Goal: Information Seeking & Learning: Compare options

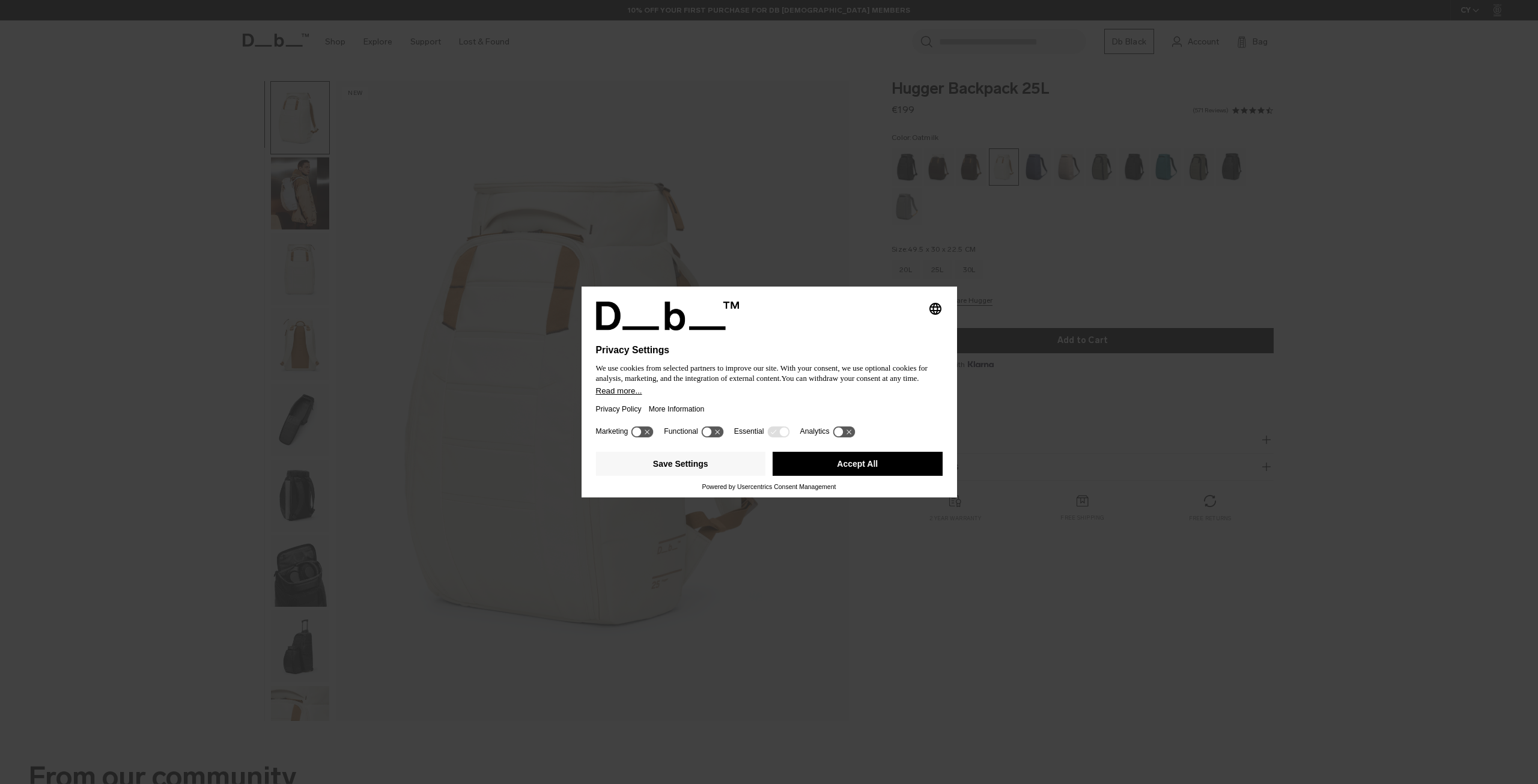
click at [835, 465] on button "Accept All" at bounding box center [857, 463] width 170 height 24
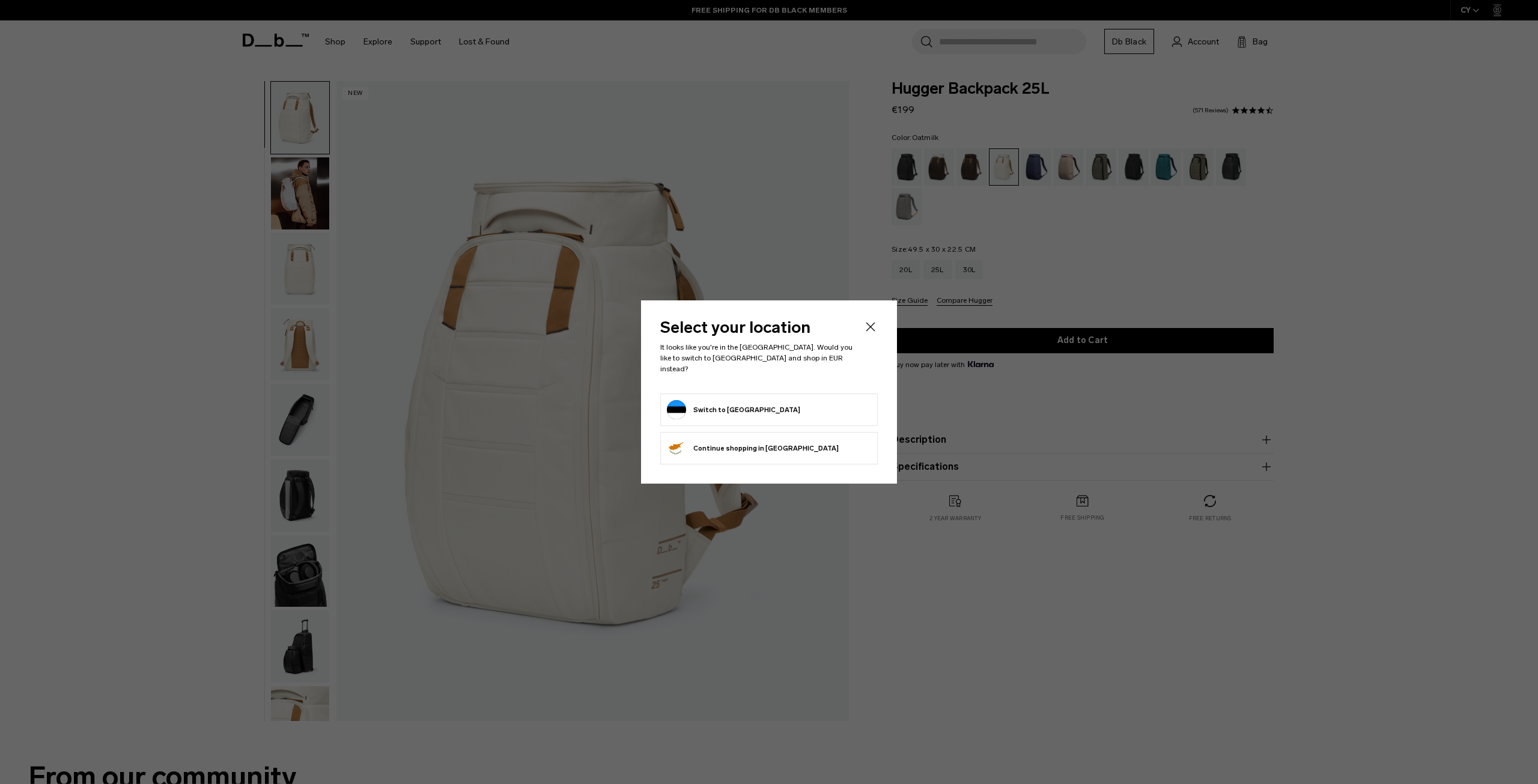
click at [871, 331] on icon "Close" at bounding box center [870, 327] width 15 height 15
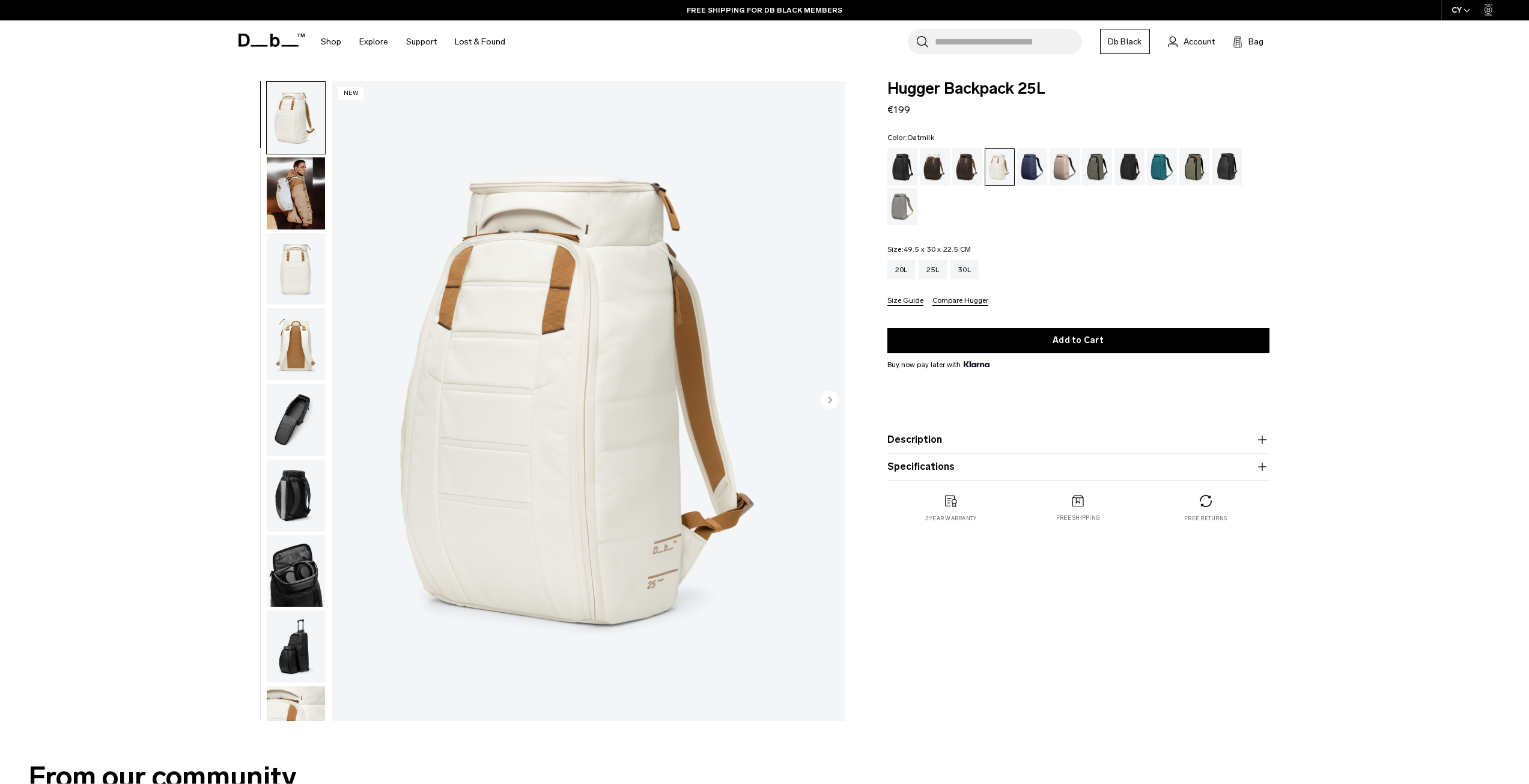
click at [282, 264] on img "button" at bounding box center [296, 268] width 59 height 72
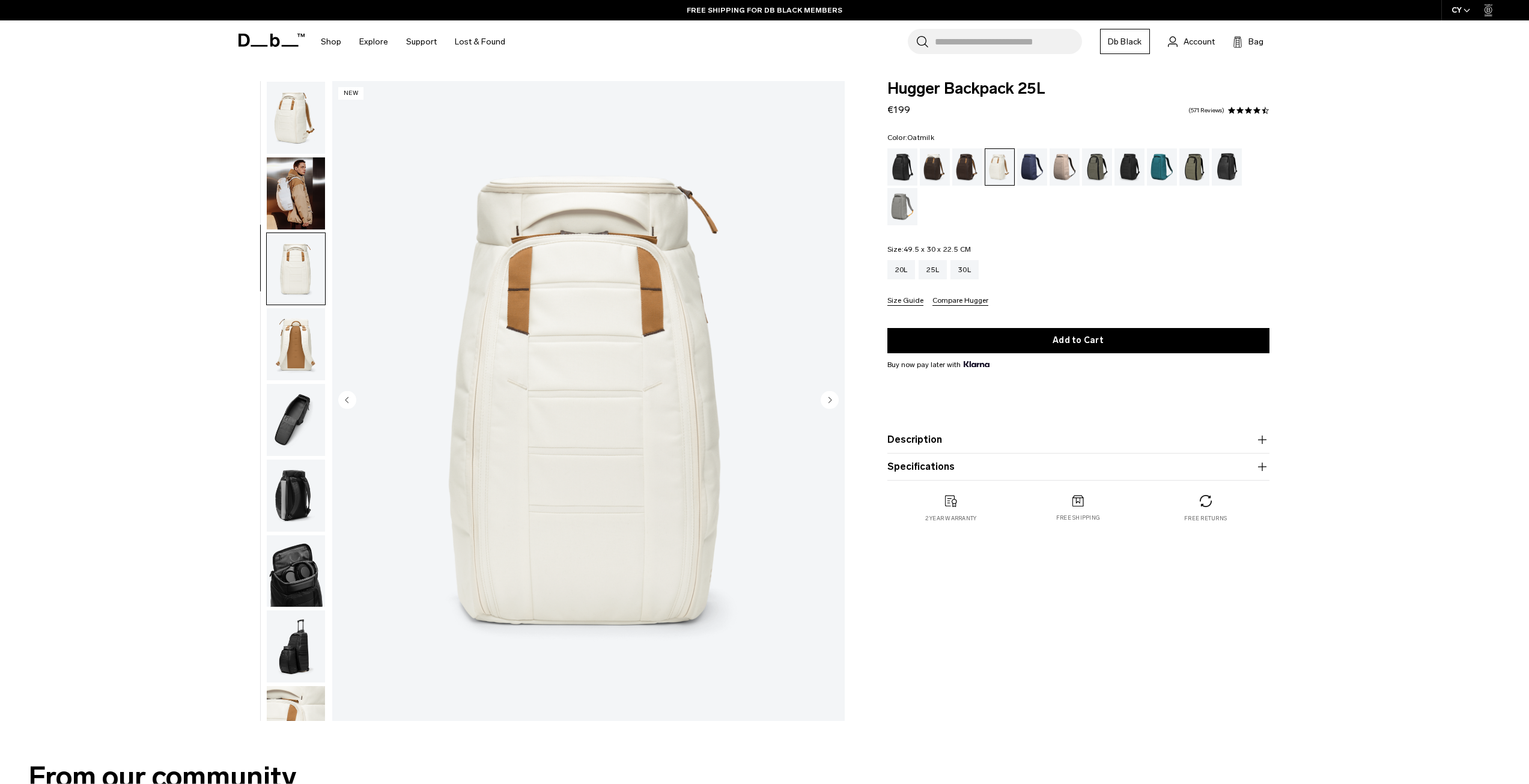
scroll to position [38, 0]
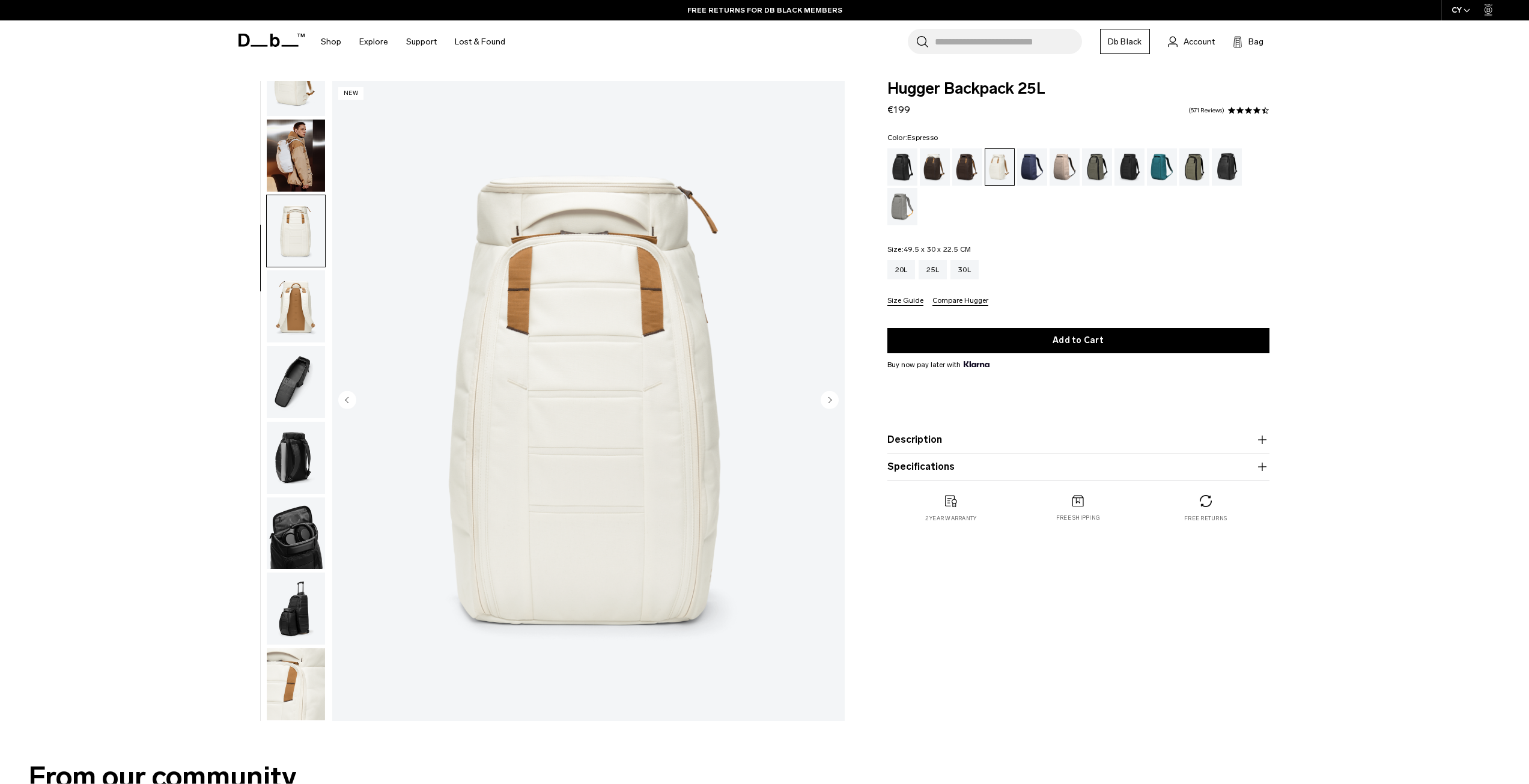
click at [964, 172] on div "Espresso" at bounding box center [967, 167] width 30 height 38
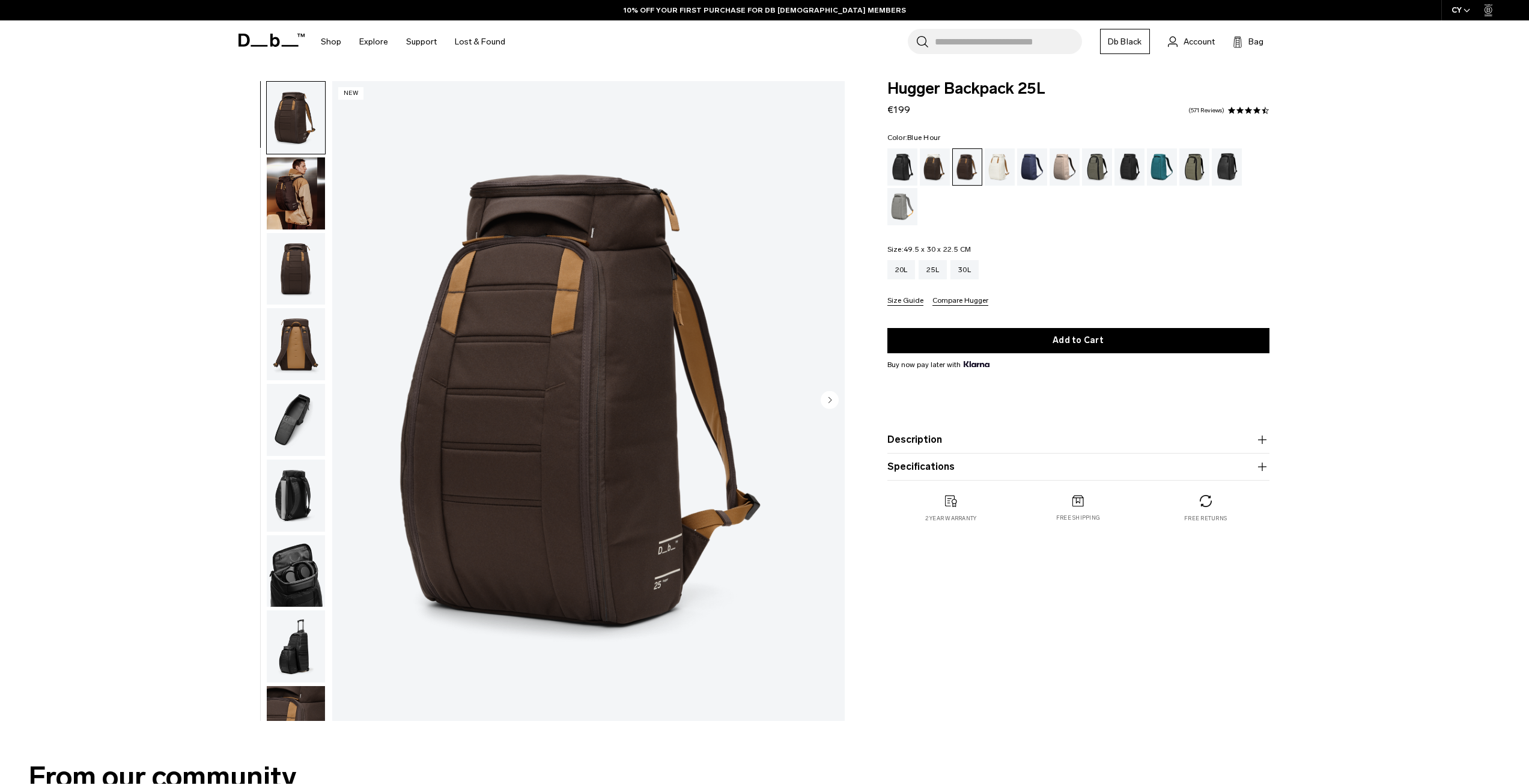
click at [1032, 168] on div "Blue Hour" at bounding box center [1032, 167] width 30 height 38
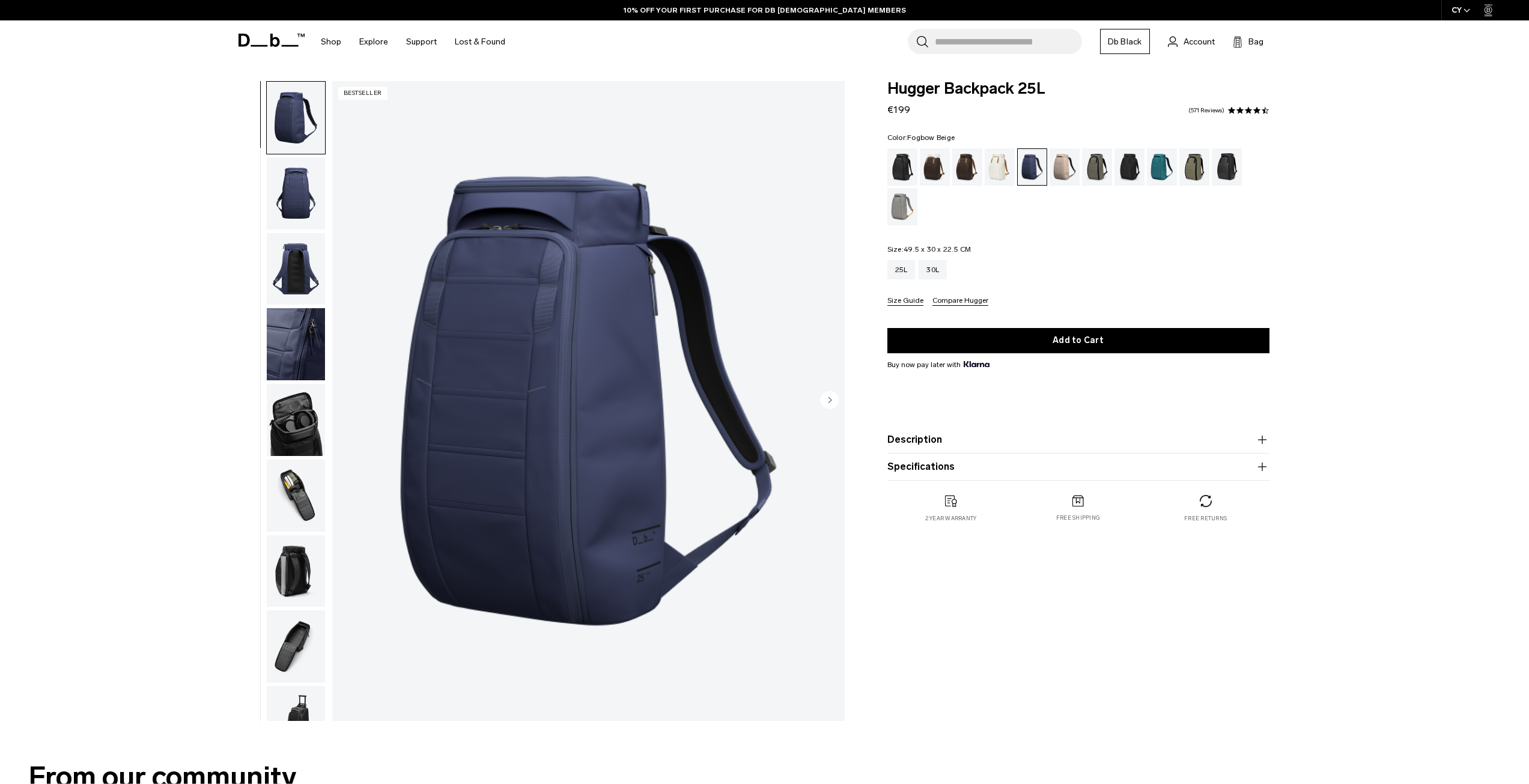
click at [1064, 170] on div "Fogbow Beige" at bounding box center [1065, 167] width 30 height 38
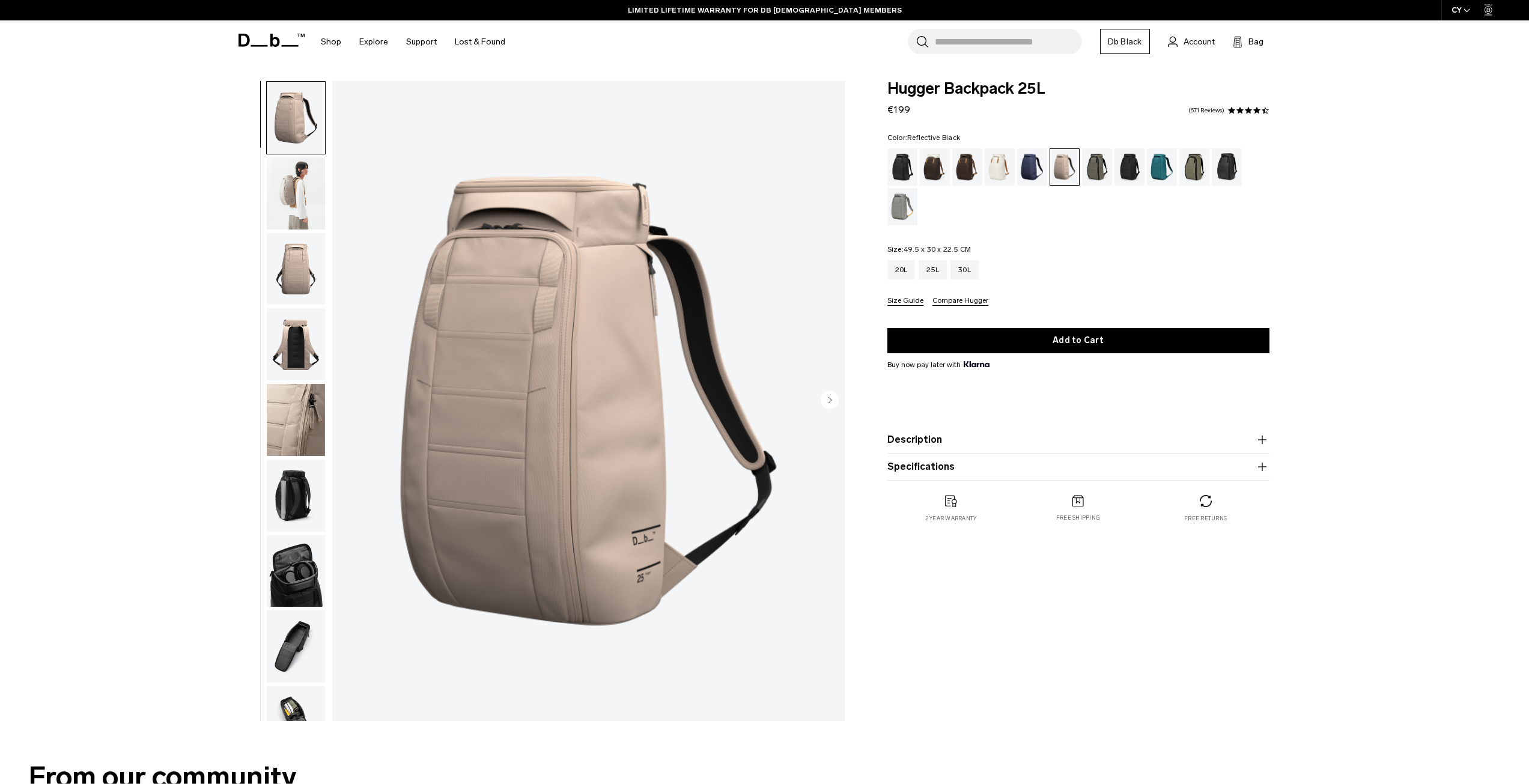
click at [1221, 164] on div "Reflective Black" at bounding box center [1227, 167] width 30 height 38
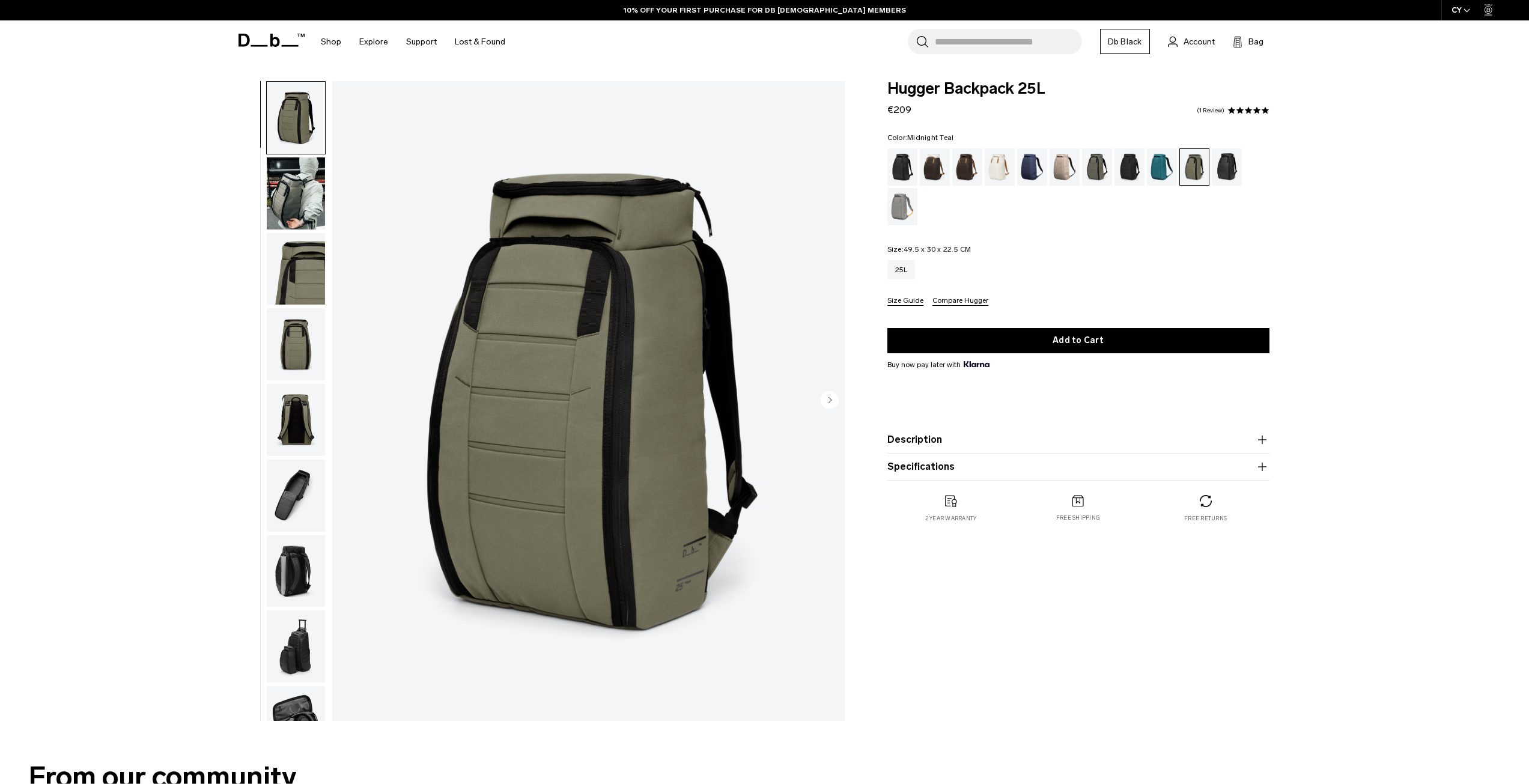
click at [1162, 166] on div "Midnight Teal" at bounding box center [1162, 167] width 30 height 38
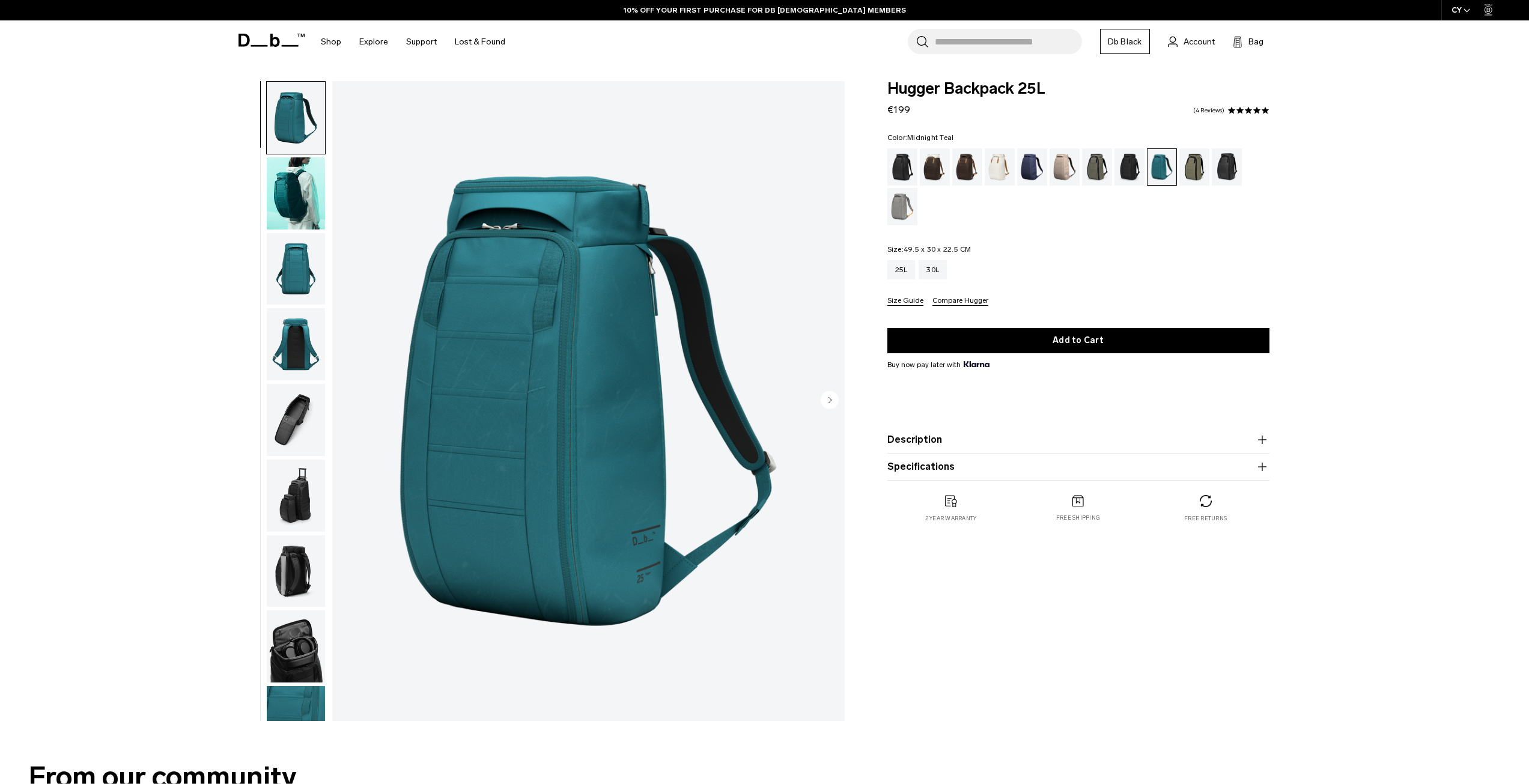
click at [283, 212] on img "button" at bounding box center [296, 193] width 59 height 72
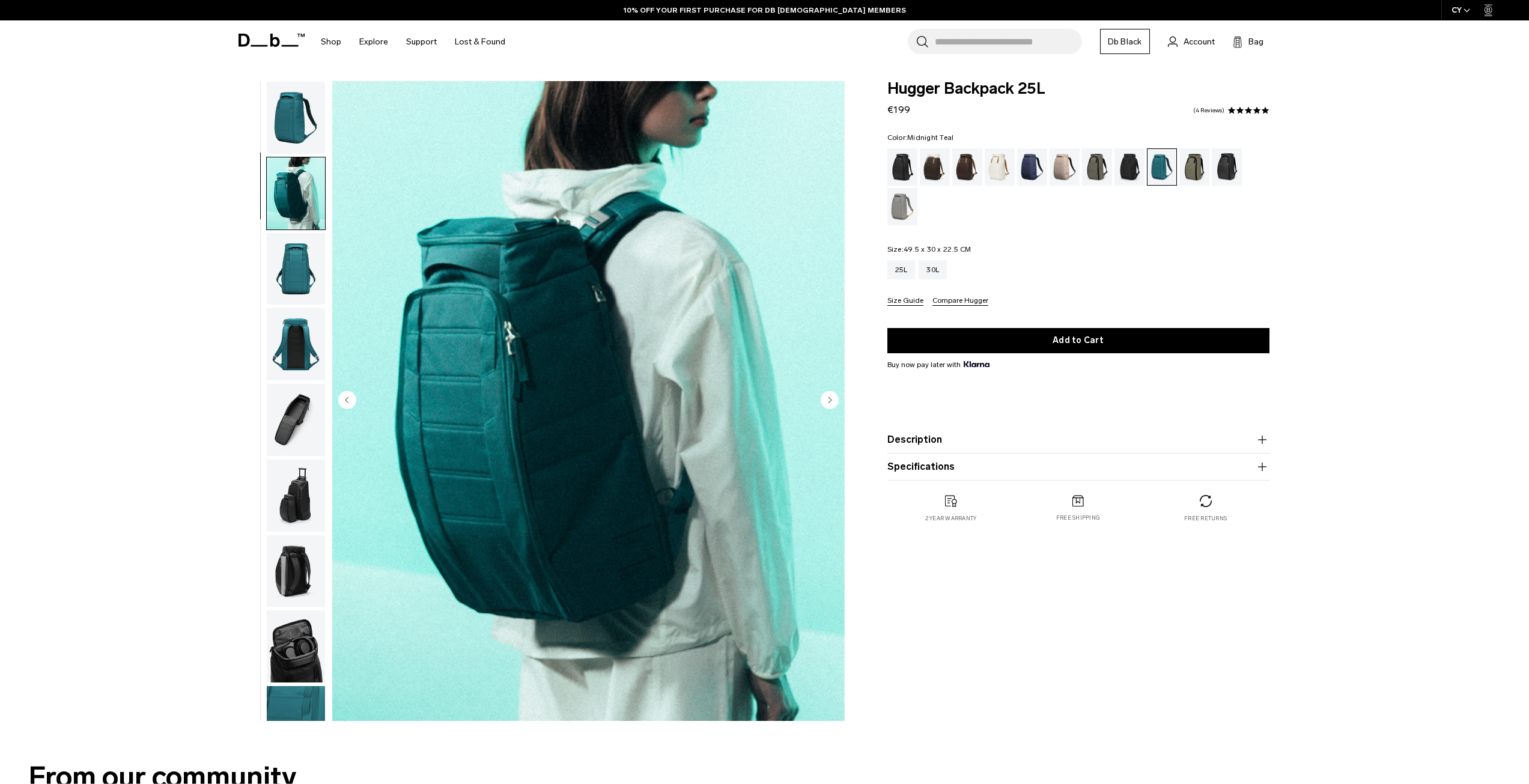
scroll to position [38, 0]
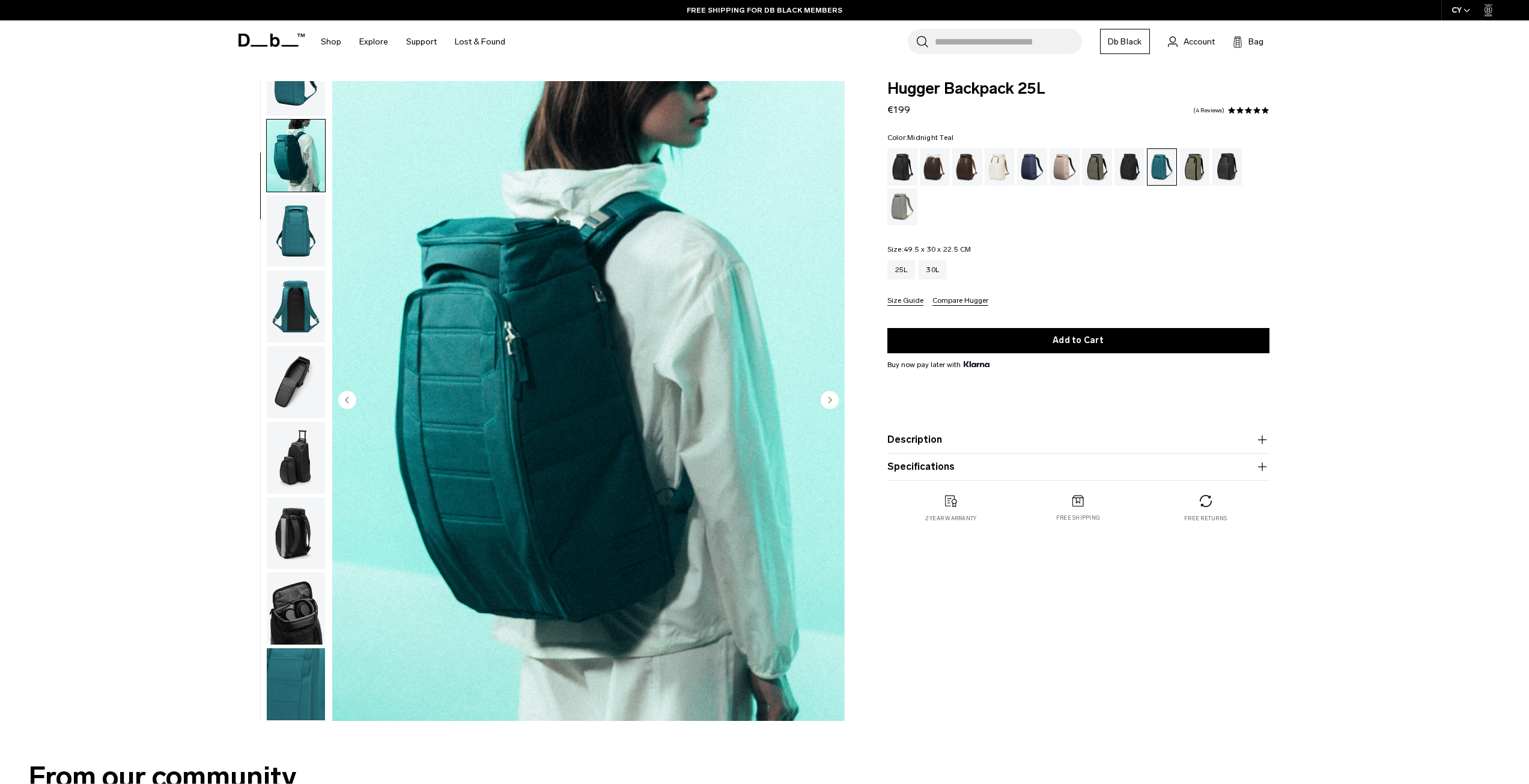
click at [298, 220] on img "button" at bounding box center [296, 231] width 59 height 72
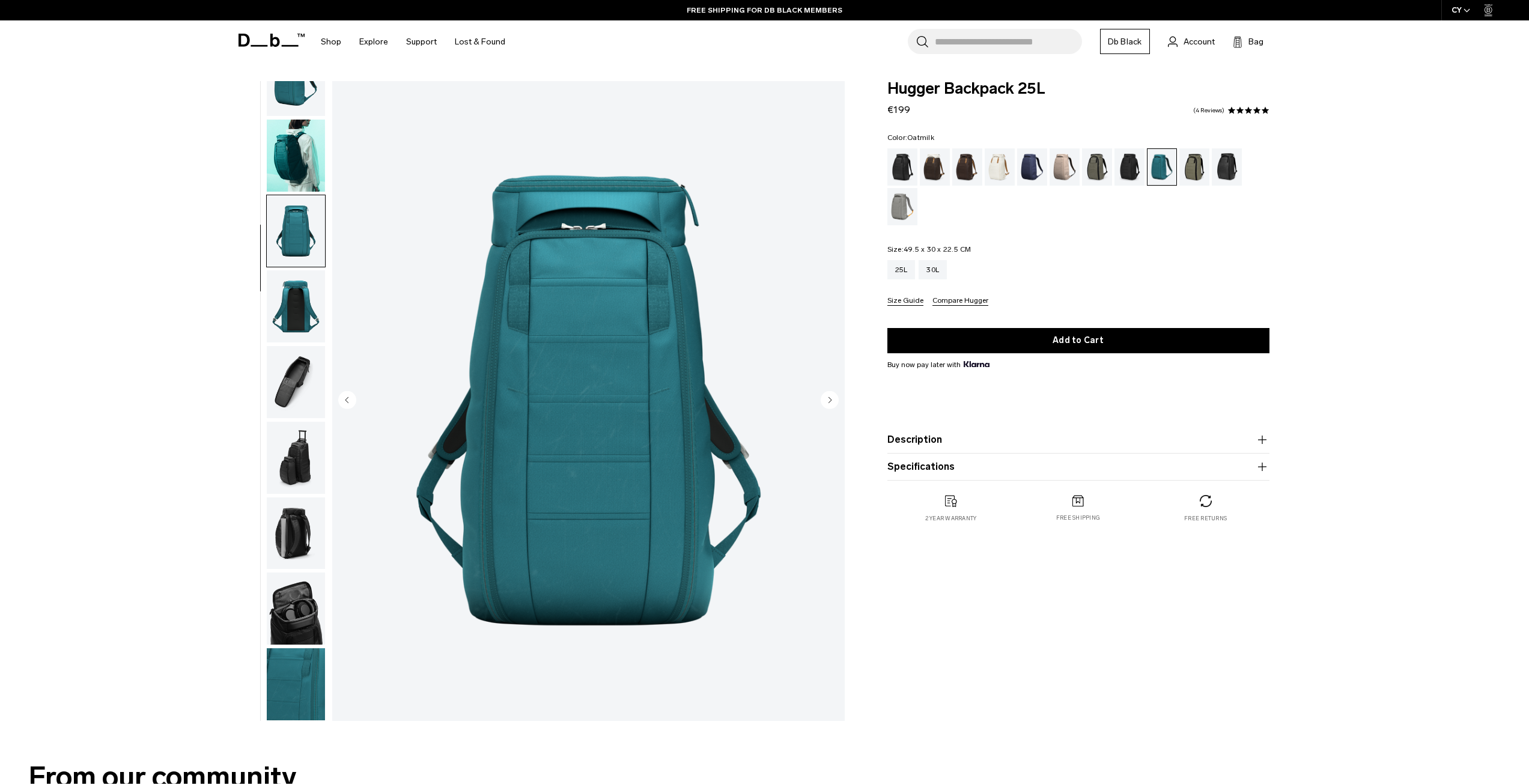
click at [1002, 169] on div "Oatmilk" at bounding box center [999, 167] width 30 height 38
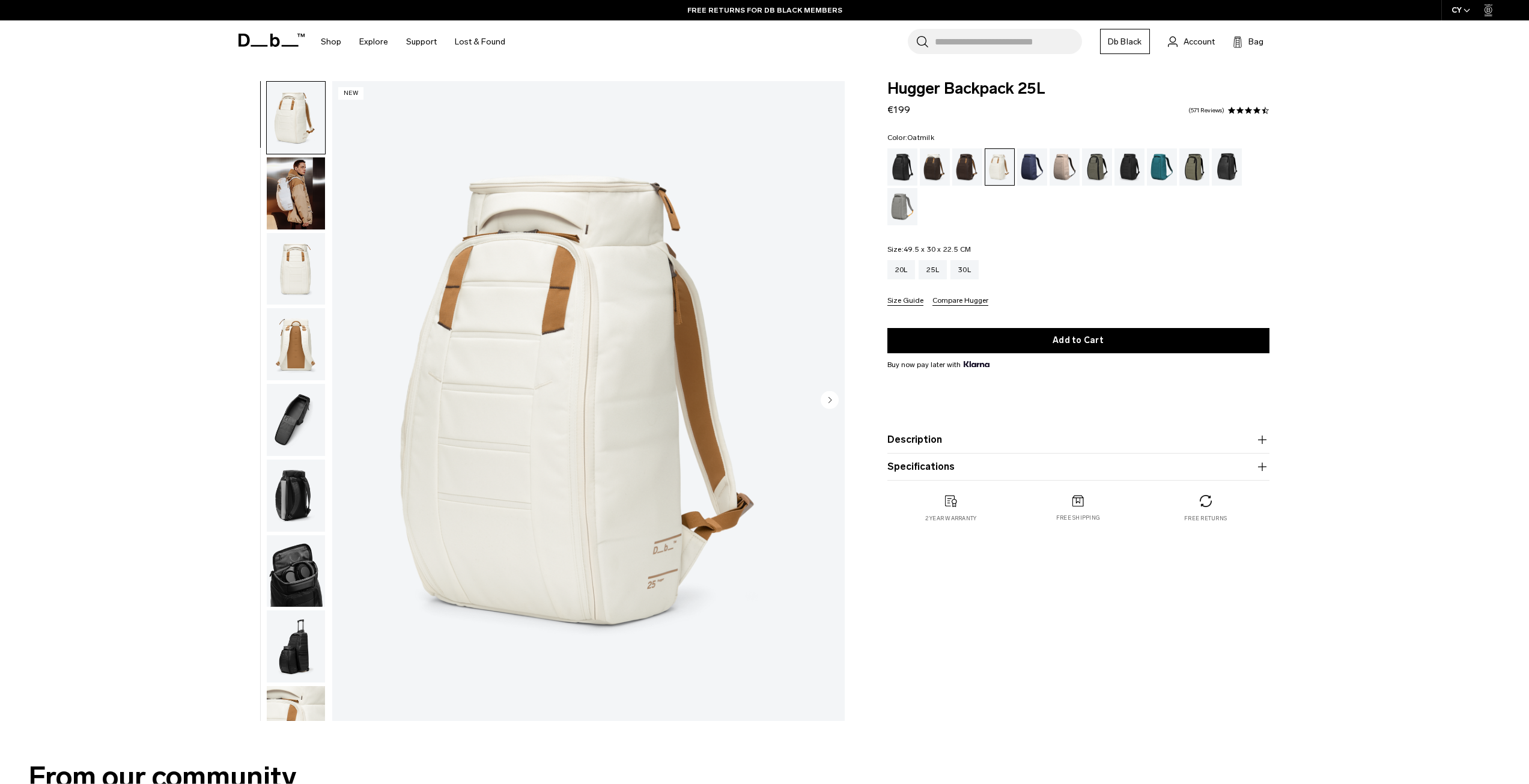
click at [295, 559] on img "button" at bounding box center [296, 571] width 59 height 72
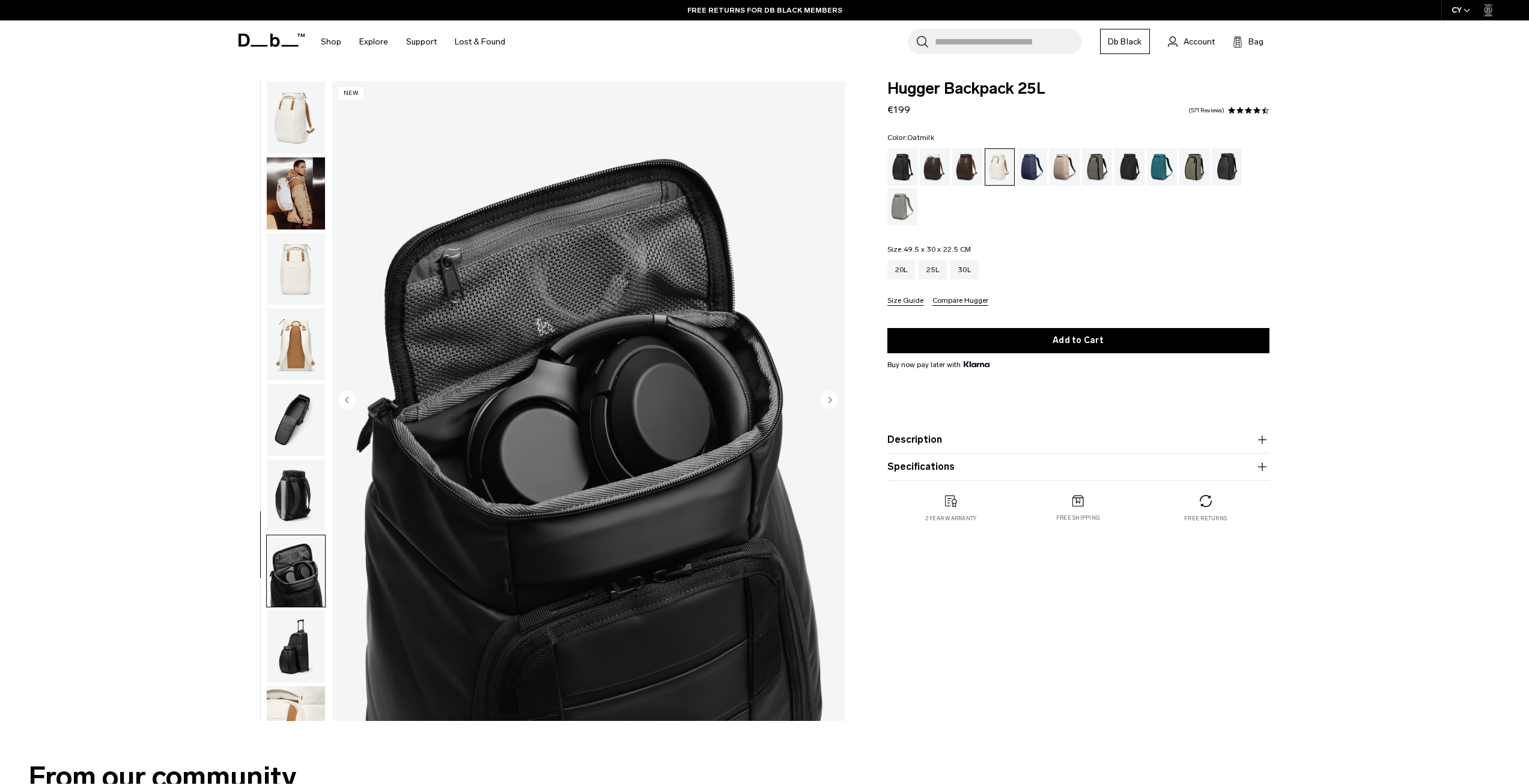
scroll to position [38, 0]
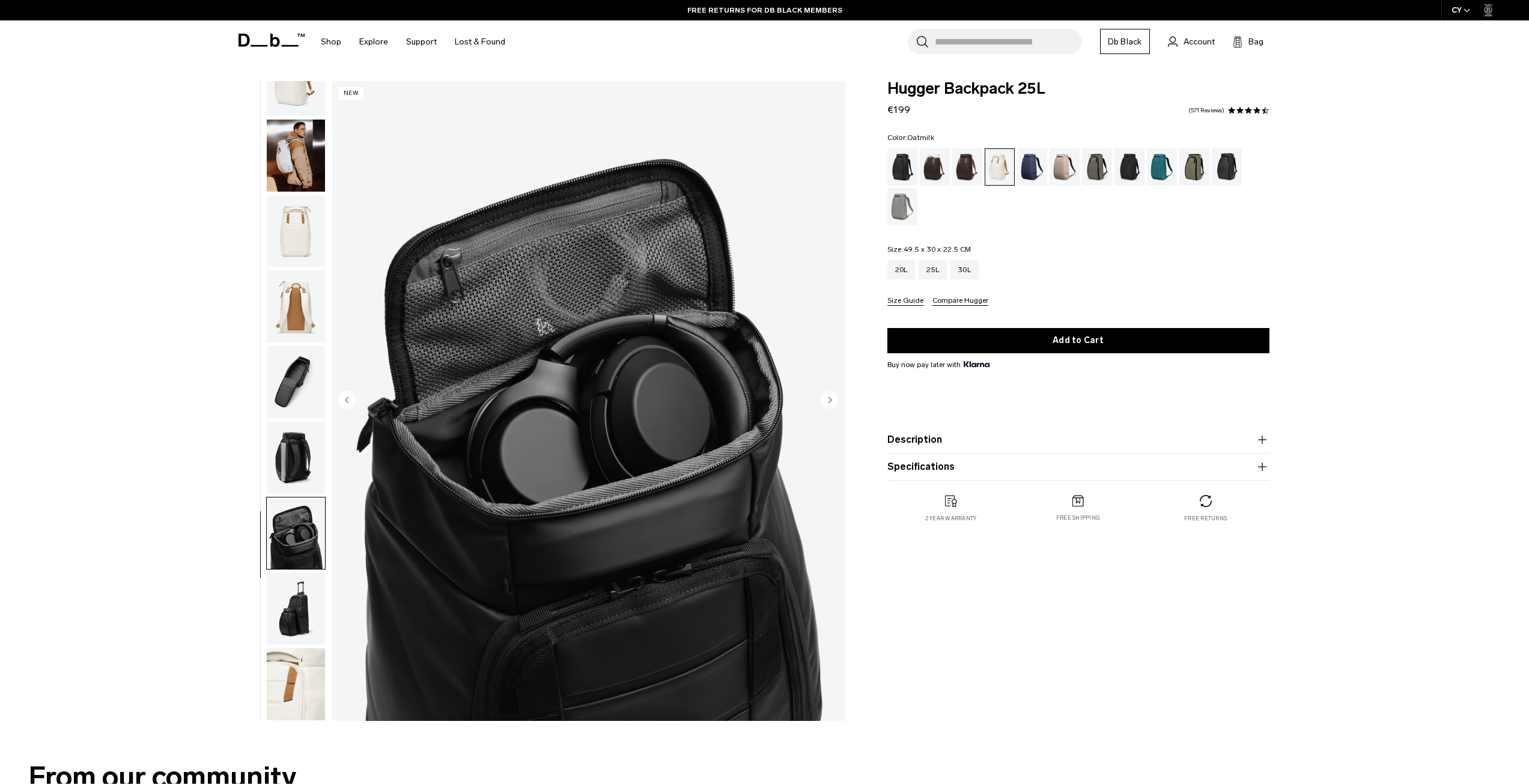
click at [301, 606] on img "button" at bounding box center [296, 608] width 59 height 72
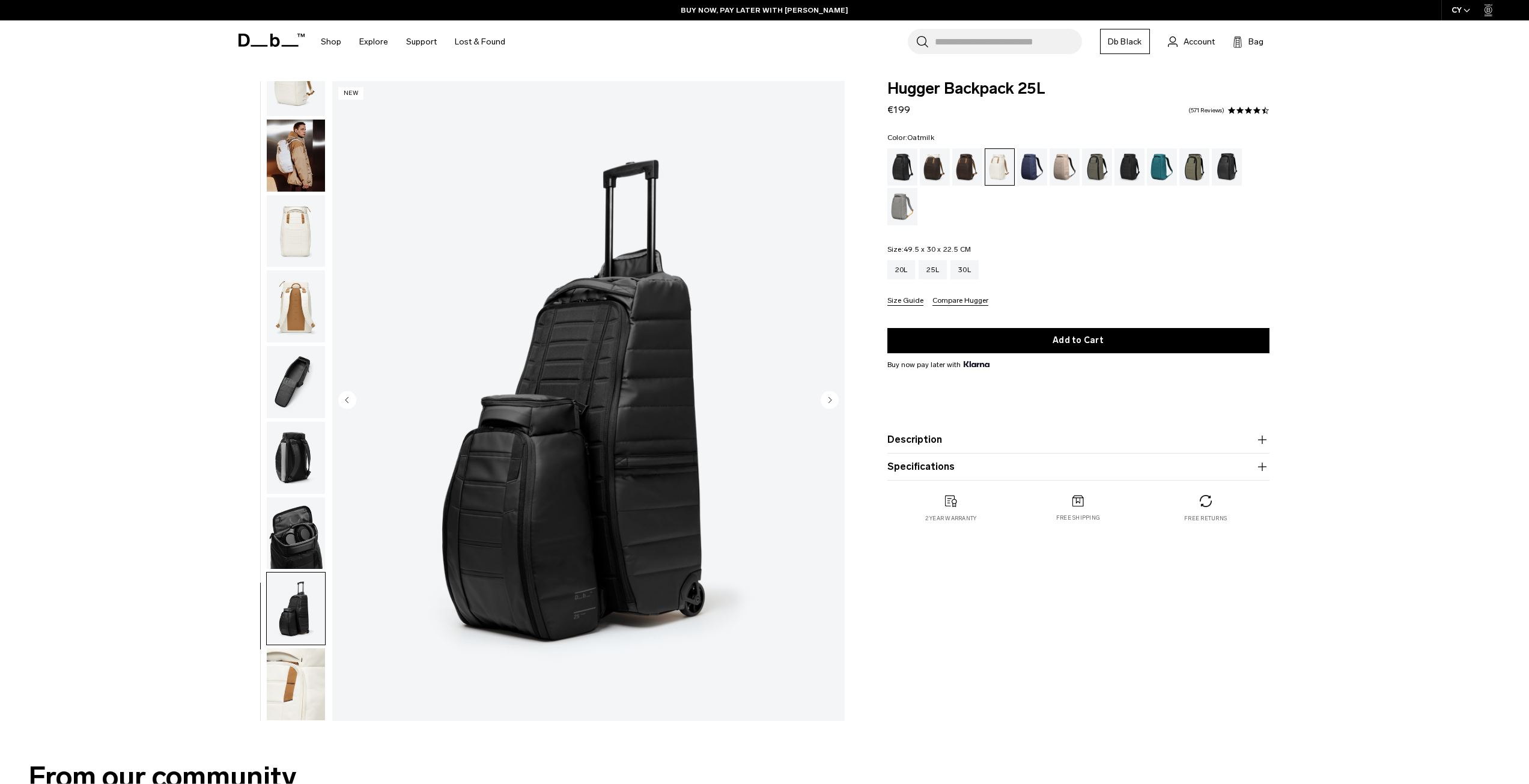
click at [289, 661] on img "button" at bounding box center [296, 684] width 59 height 72
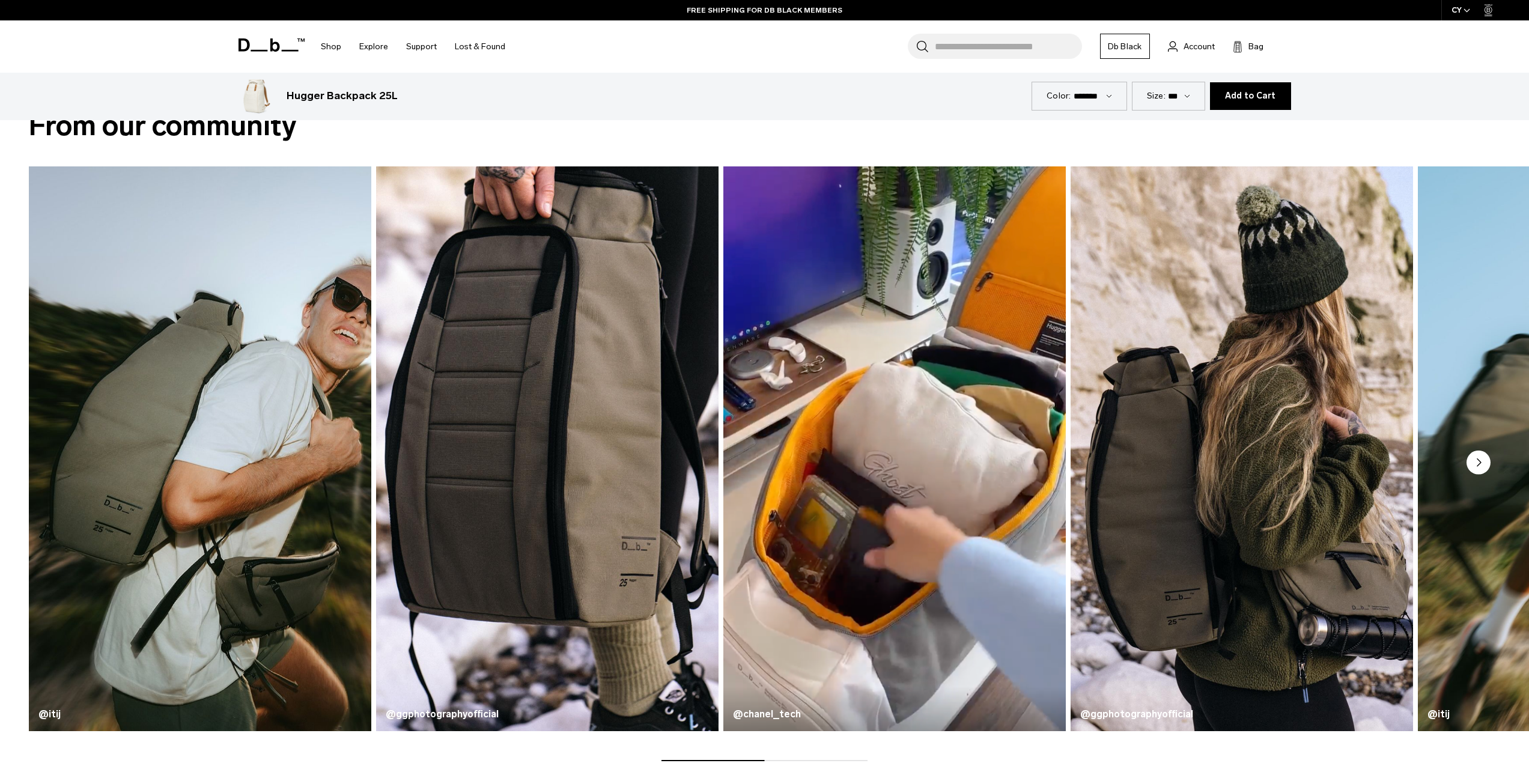
scroll to position [660, 0]
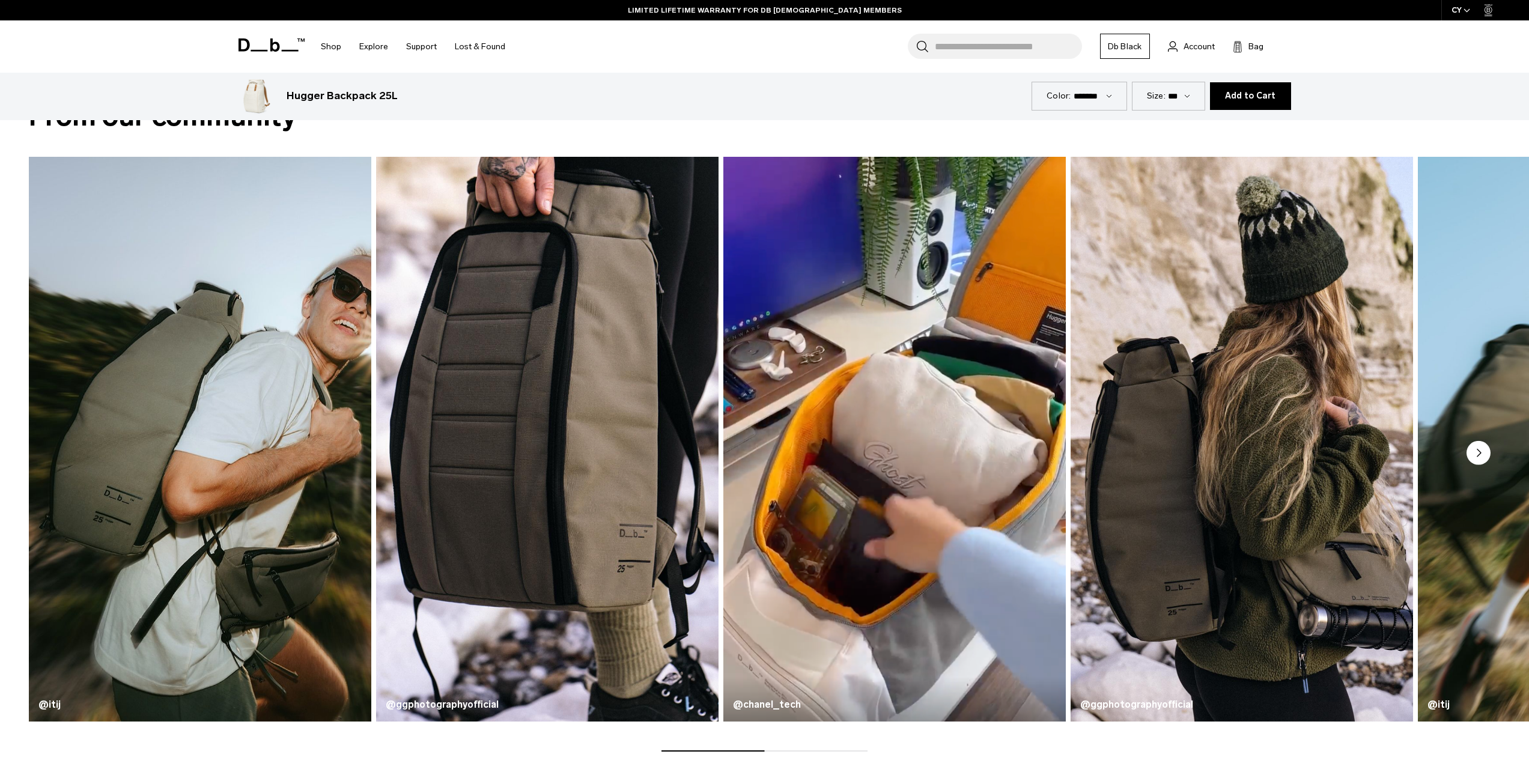
click at [1480, 448] on circle "Next slide" at bounding box center [1479, 452] width 24 height 24
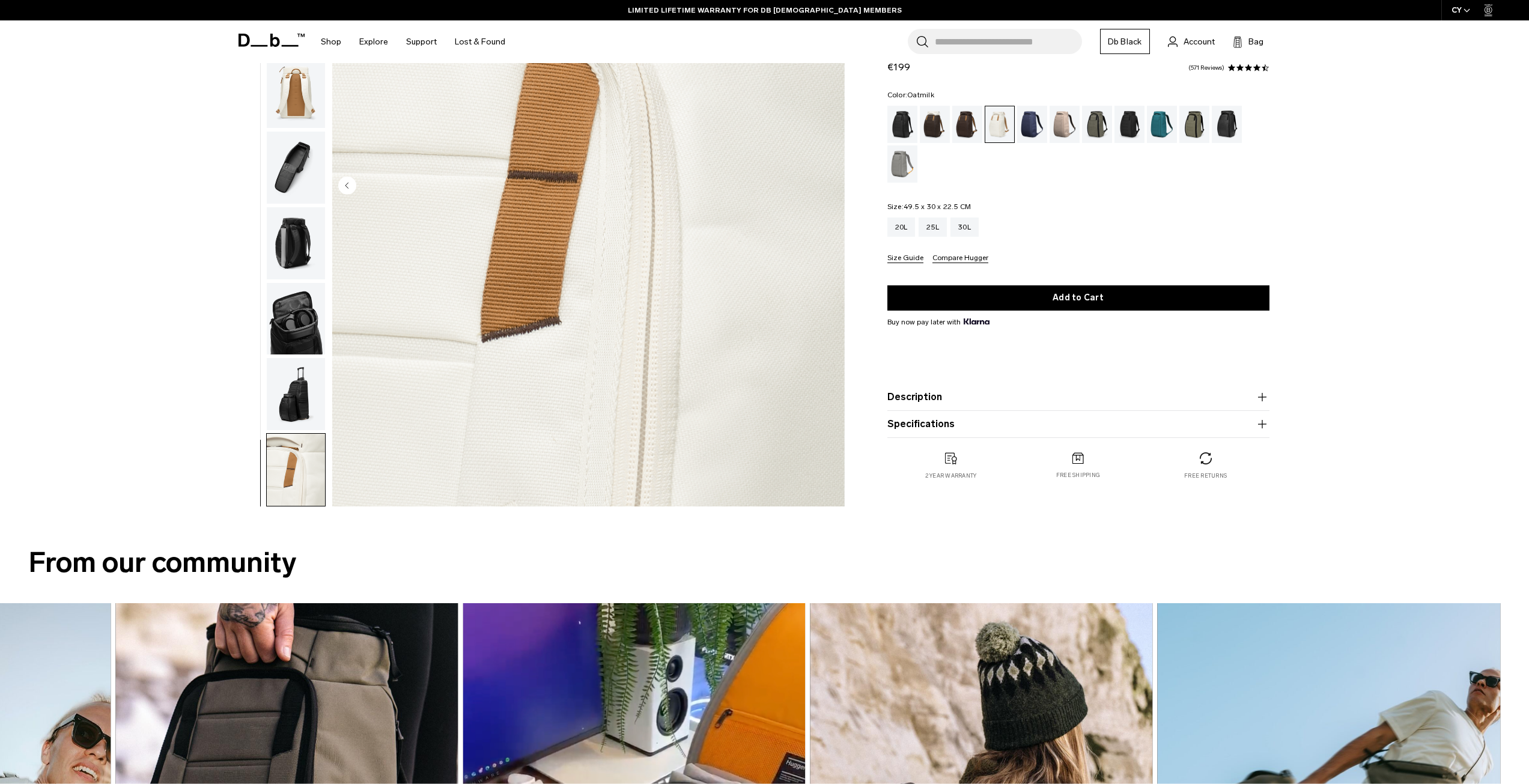
scroll to position [0, 0]
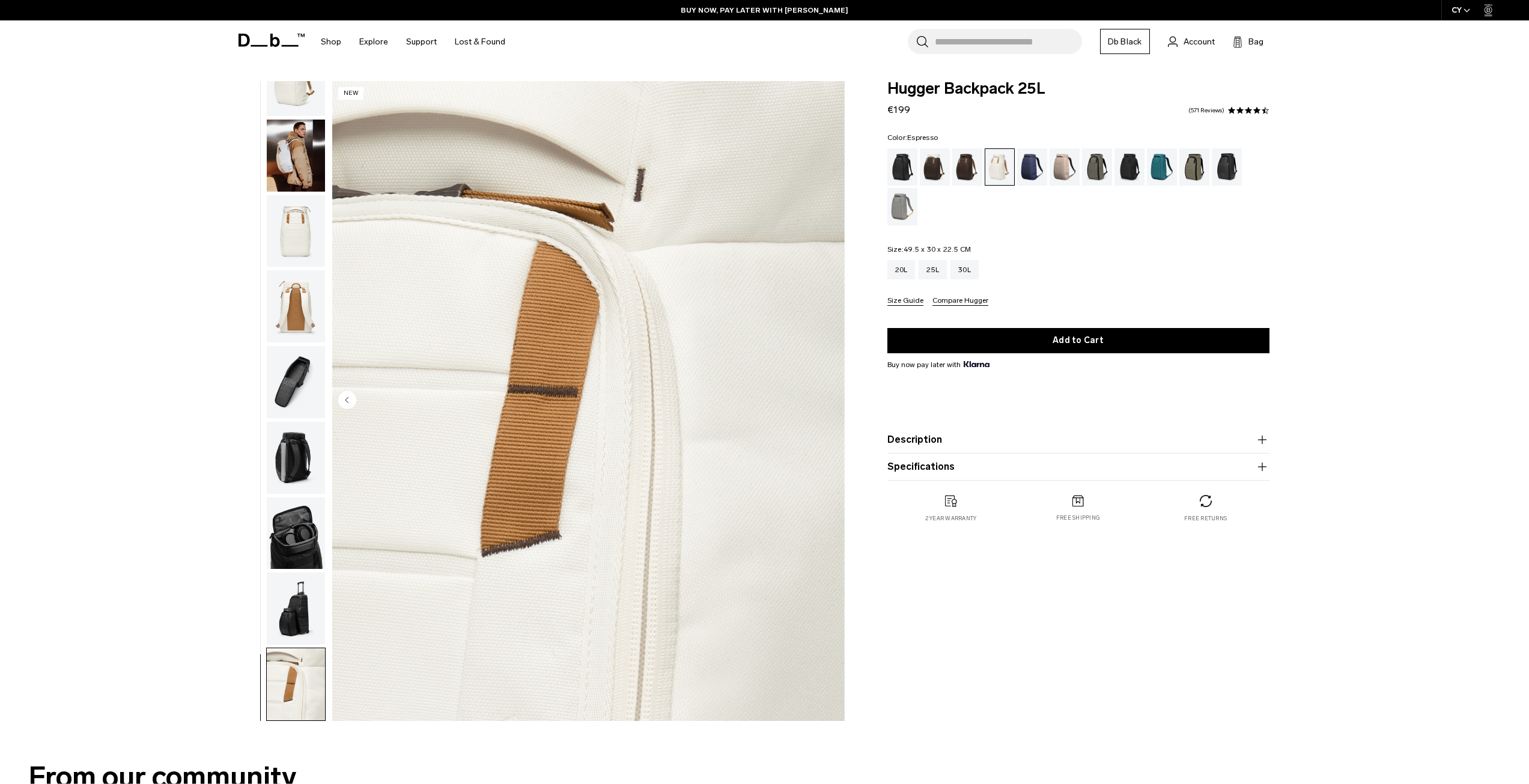
click at [973, 165] on div "Espresso" at bounding box center [967, 167] width 30 height 38
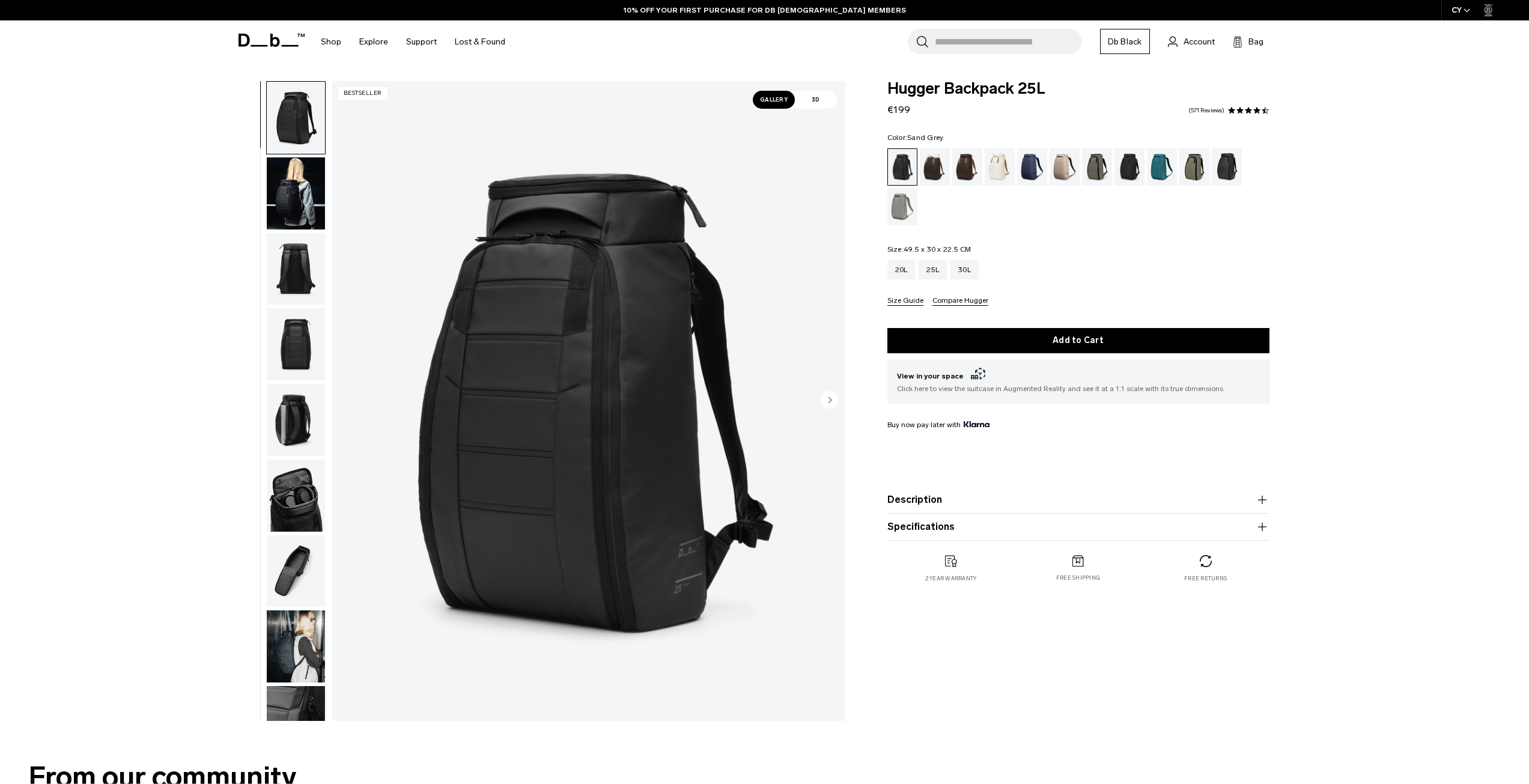
click at [901, 204] on div "Sand Grey" at bounding box center [902, 206] width 30 height 38
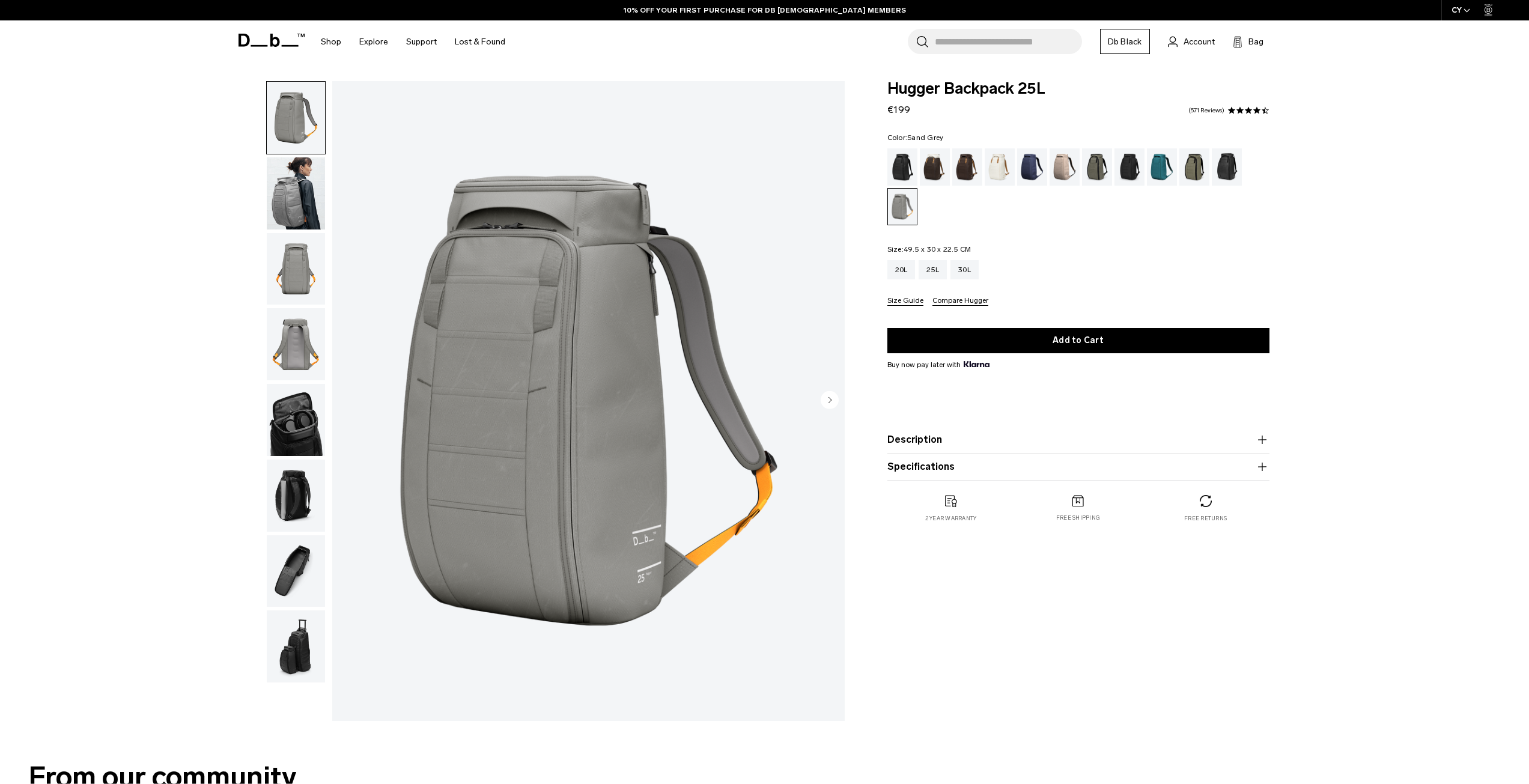
click at [523, 376] on img "1 / 8" at bounding box center [588, 401] width 512 height 639
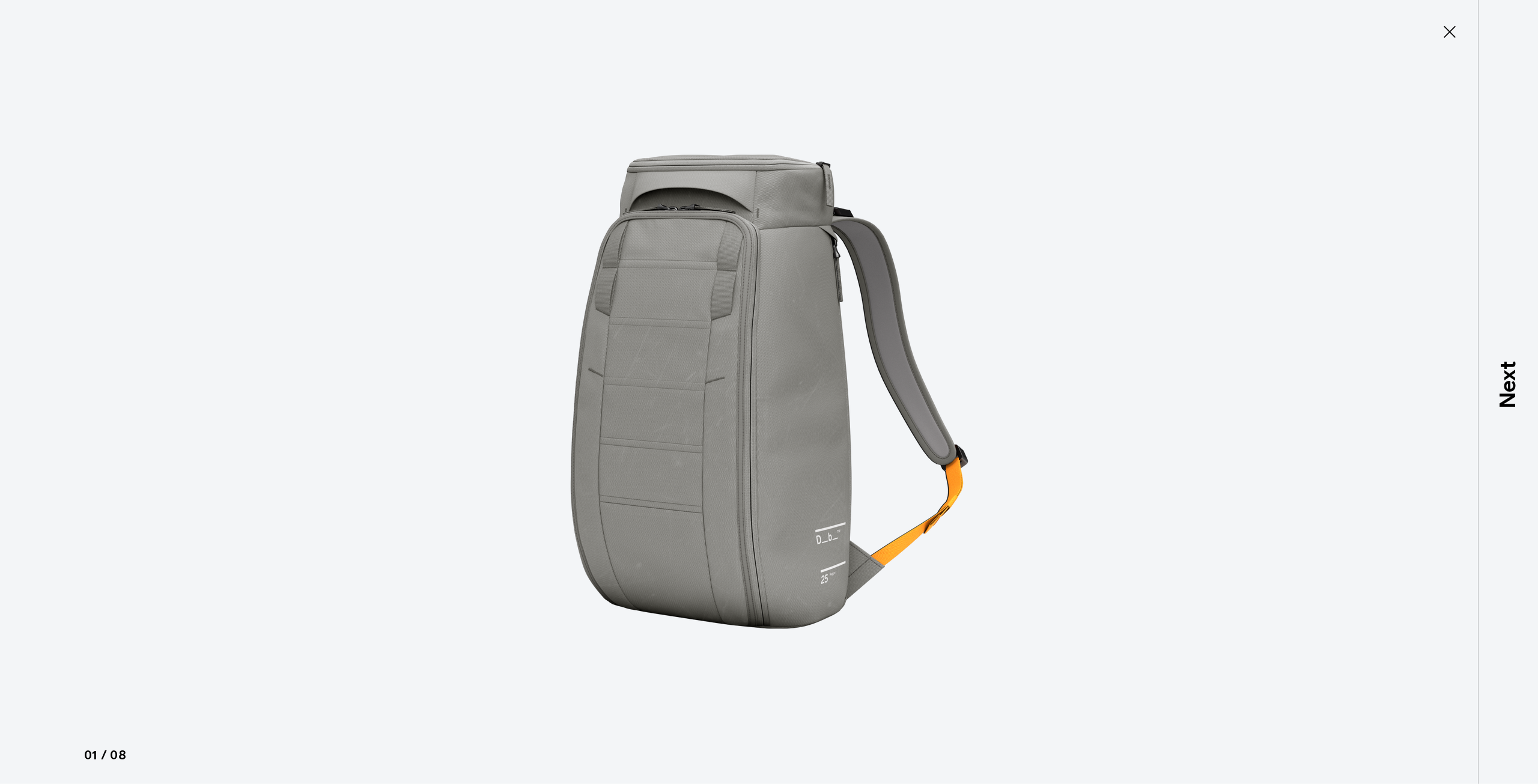
click at [1451, 36] on icon at bounding box center [1449, 31] width 19 height 19
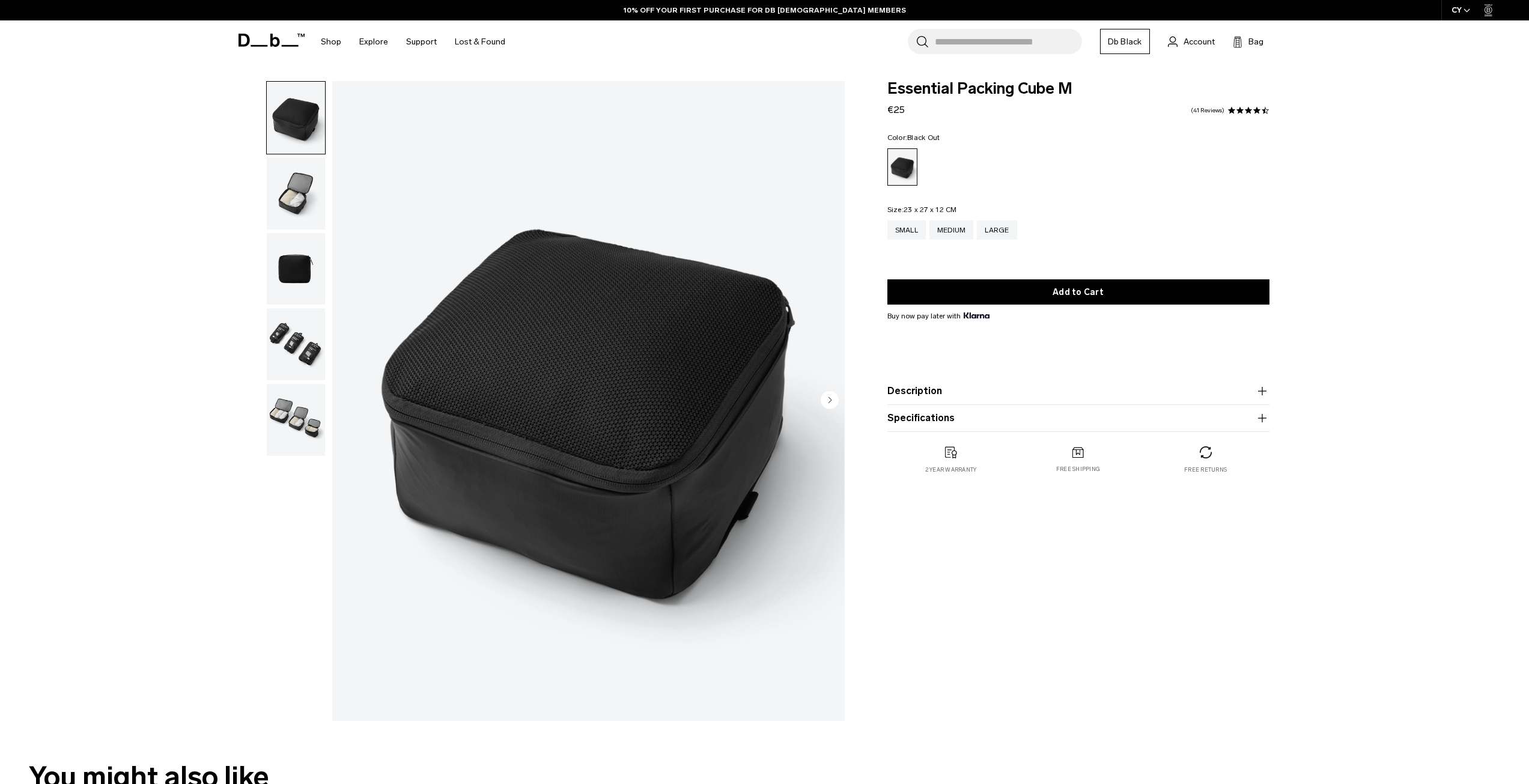
click at [300, 348] on img "button" at bounding box center [296, 343] width 59 height 72
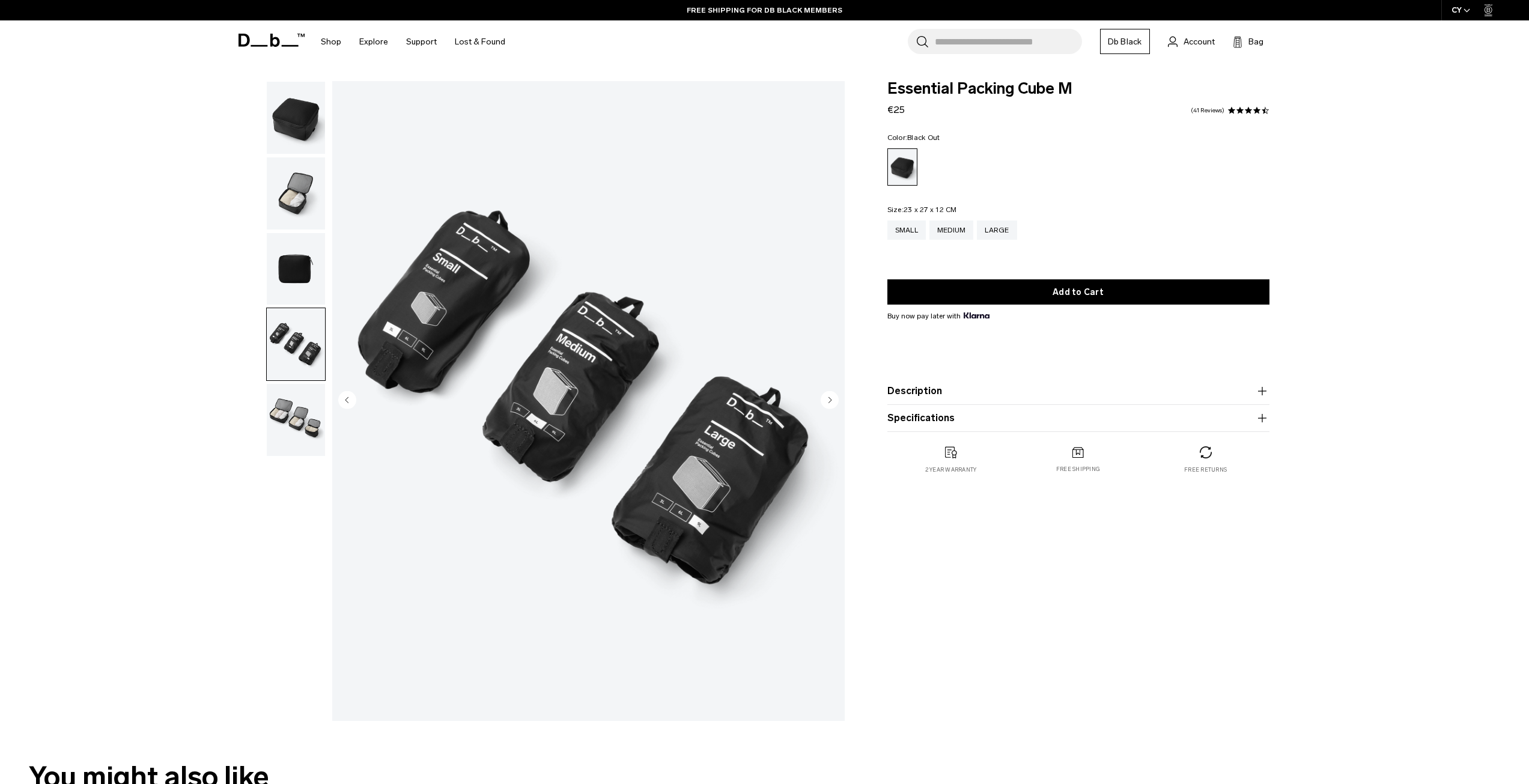
click at [301, 413] on img "button" at bounding box center [296, 419] width 59 height 72
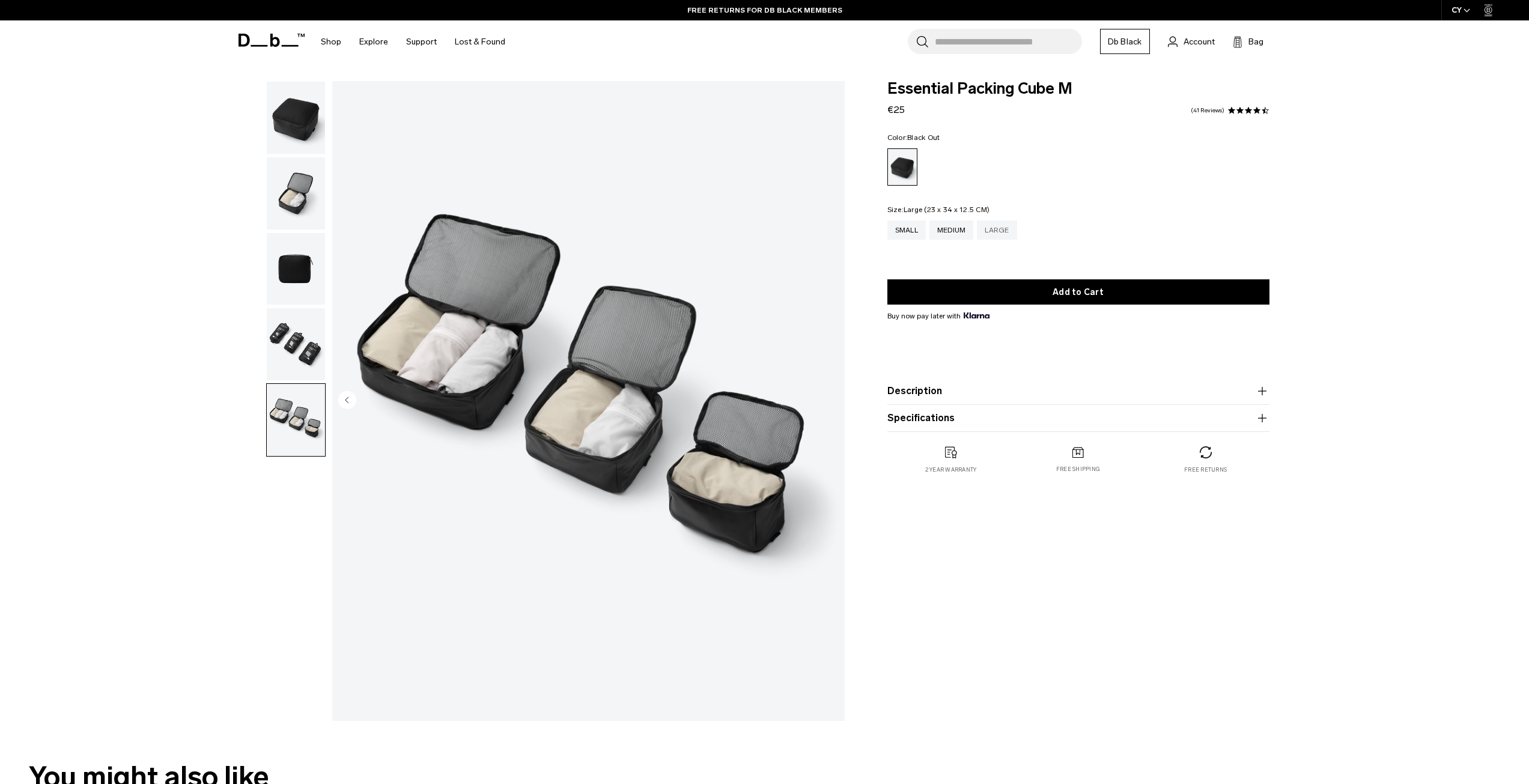
click at [1009, 230] on div "Large" at bounding box center [996, 230] width 39 height 19
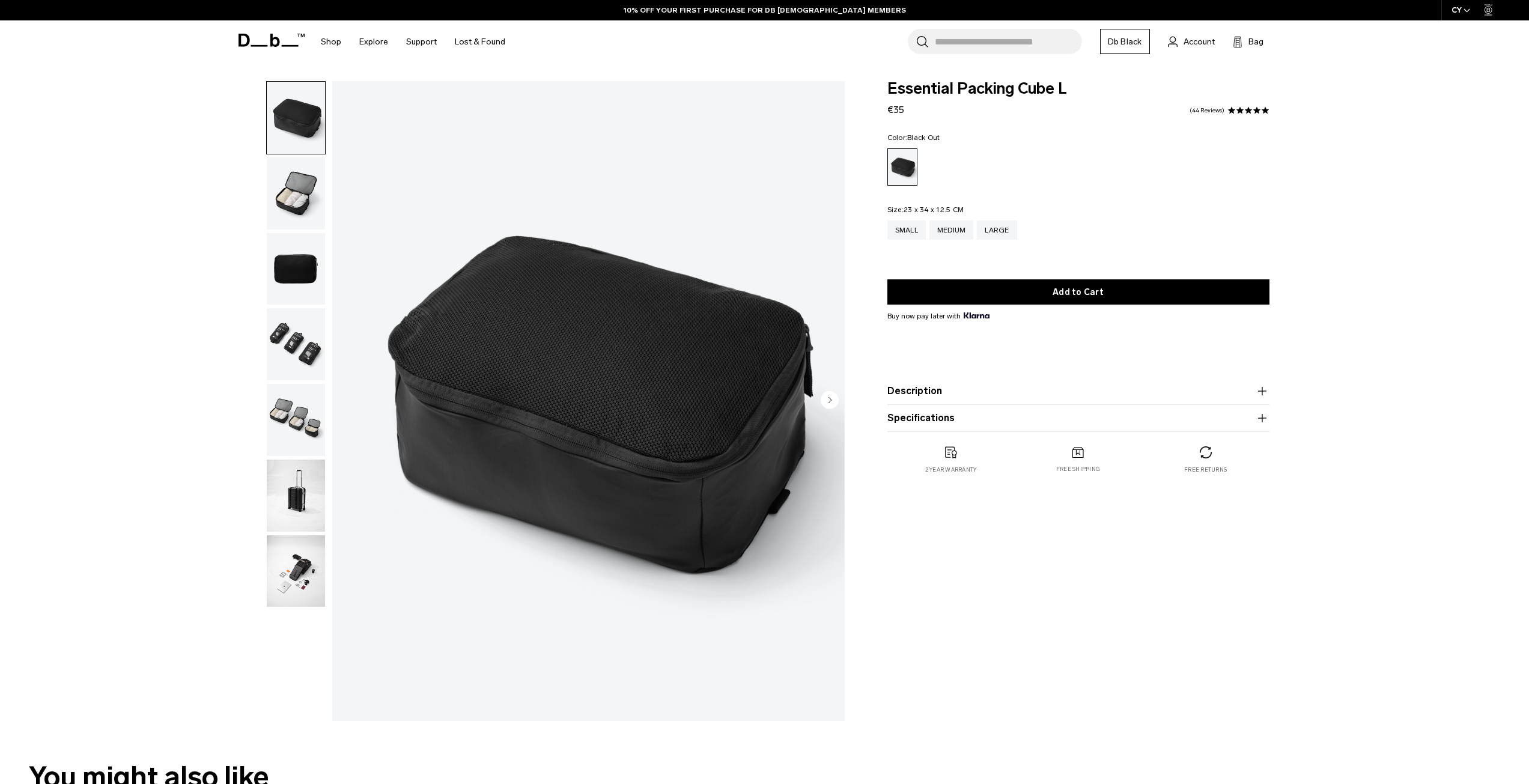
click at [301, 572] on img "button" at bounding box center [296, 571] width 59 height 72
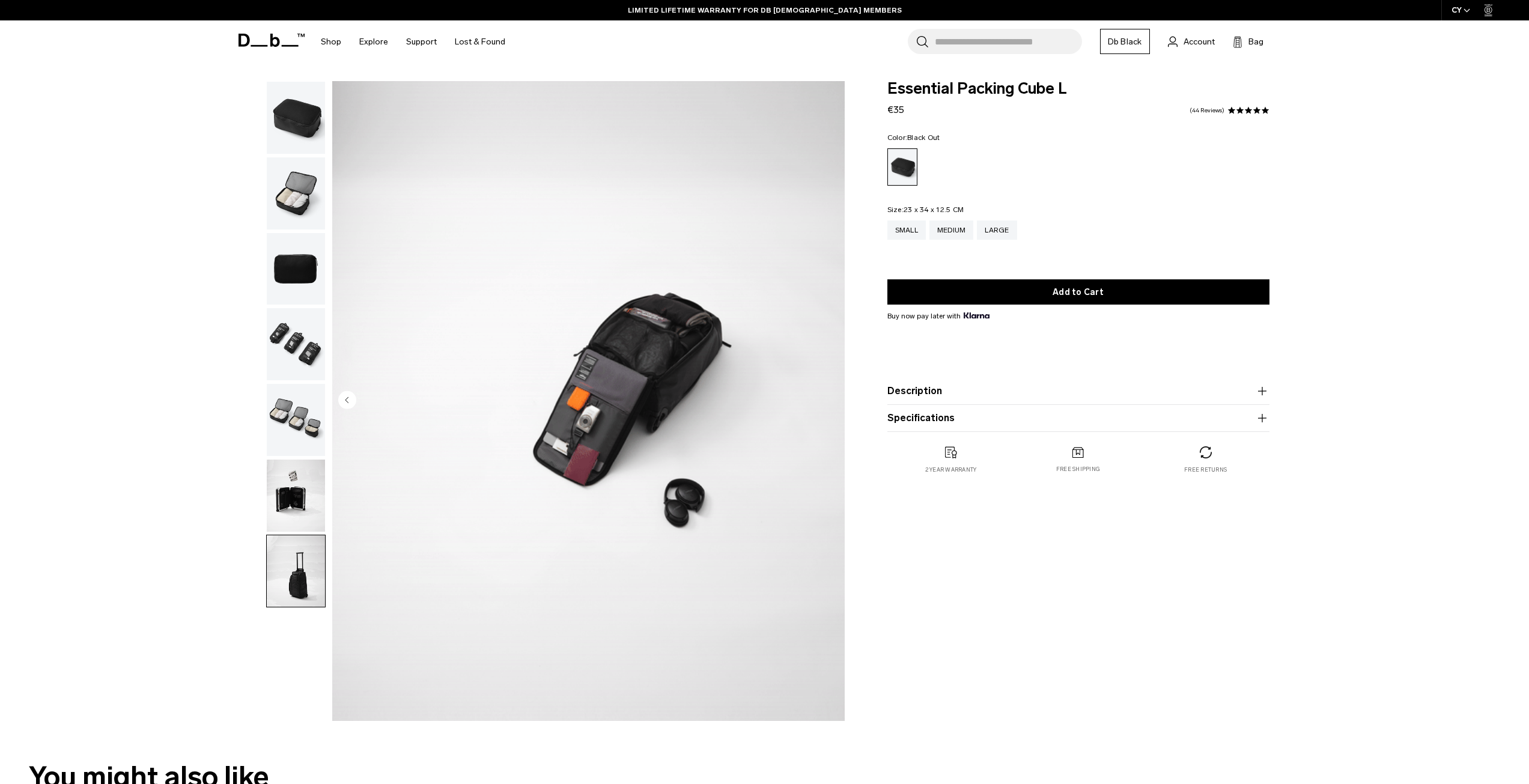
click at [287, 409] on img "button" at bounding box center [296, 419] width 59 height 72
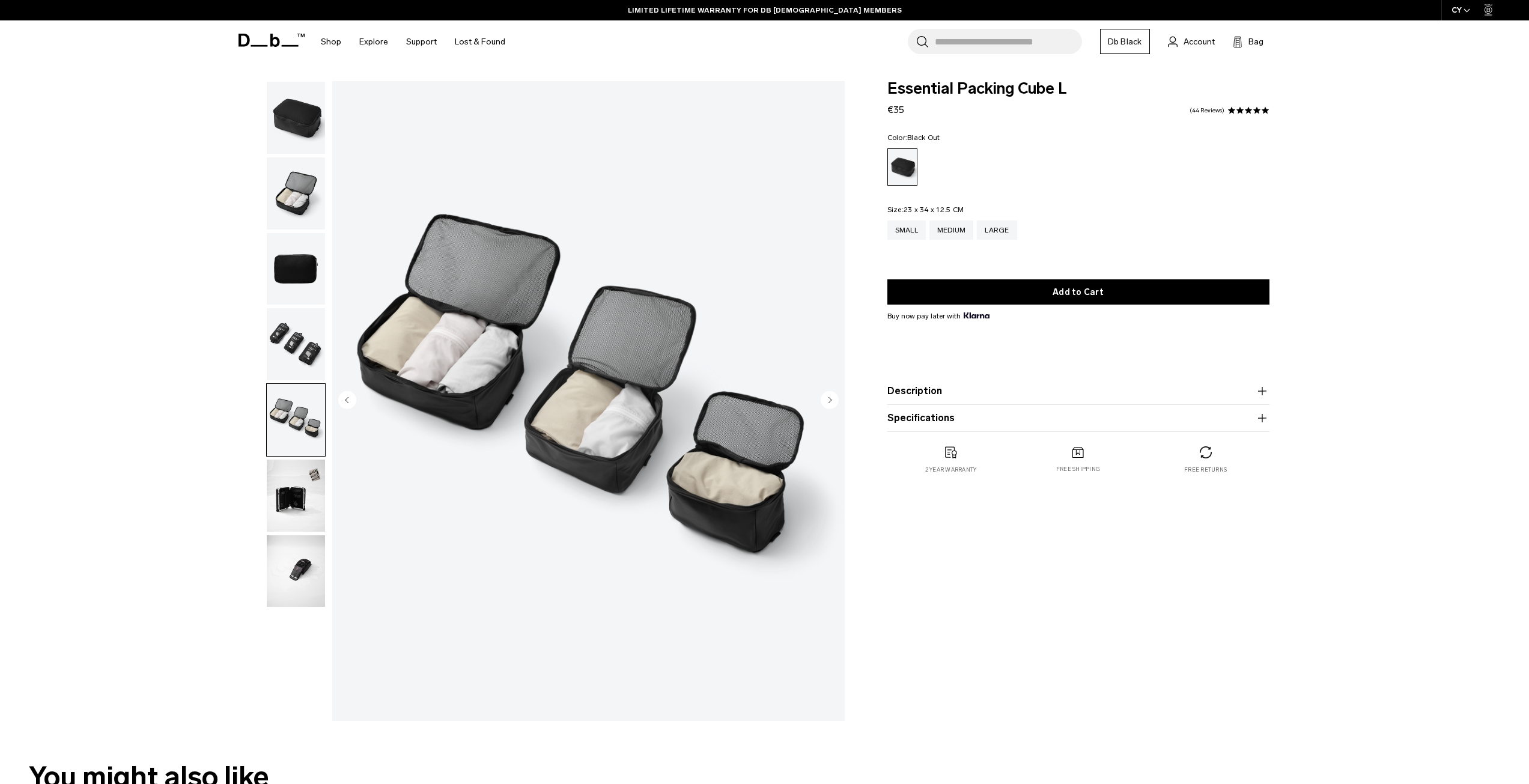
click at [294, 360] on img "button" at bounding box center [296, 343] width 59 height 72
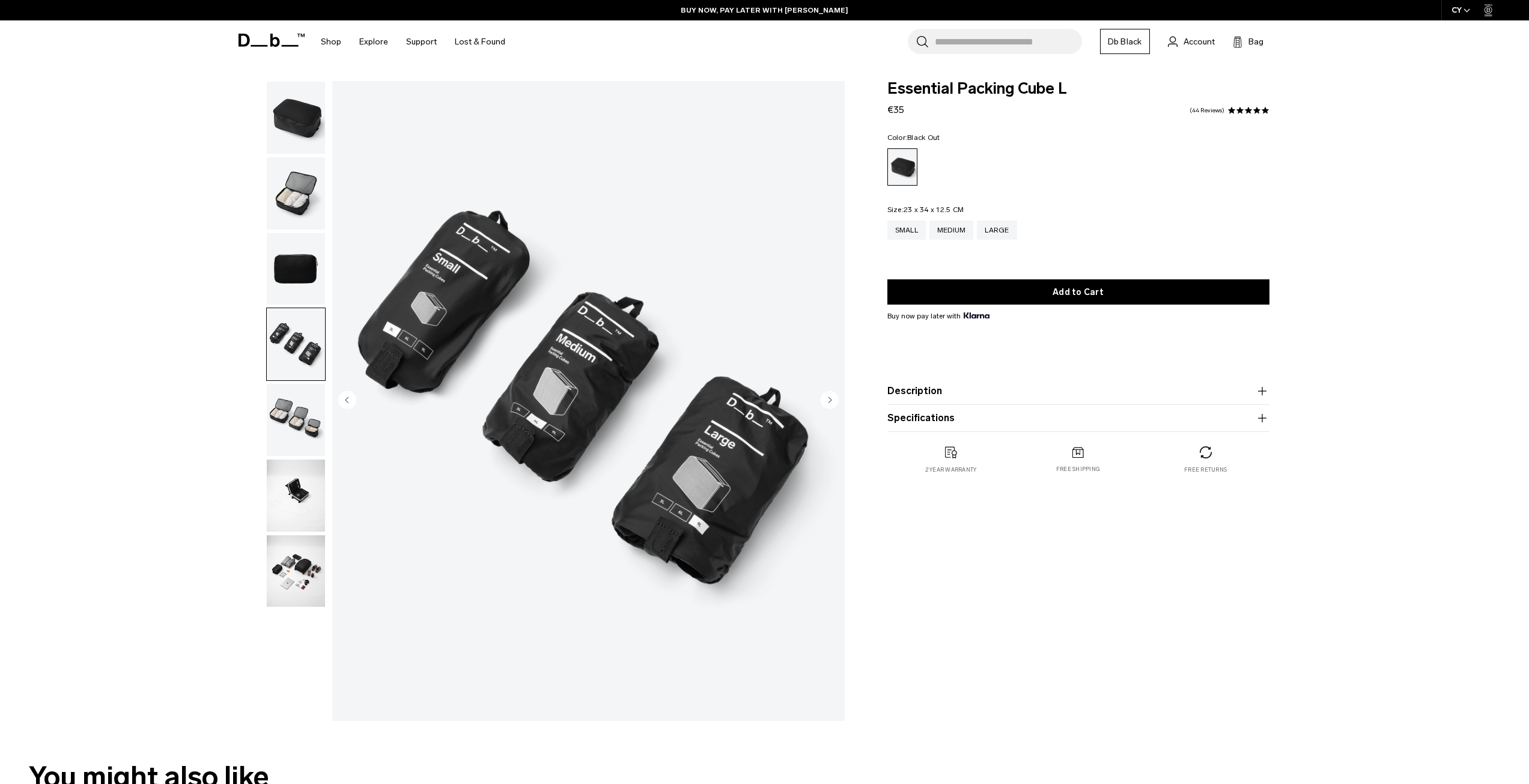
click at [289, 257] on img "button" at bounding box center [296, 268] width 59 height 72
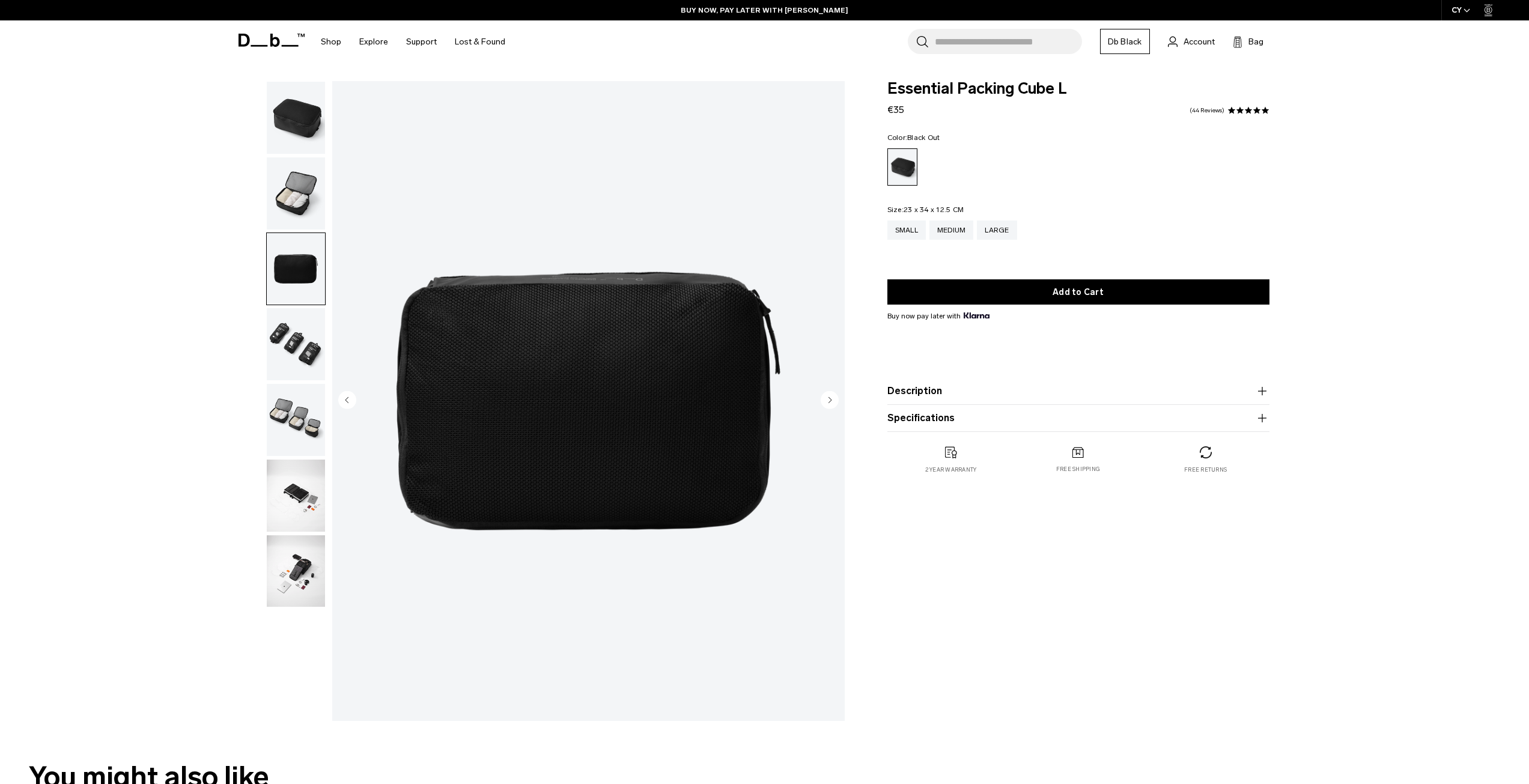
click at [295, 216] on img "button" at bounding box center [296, 193] width 59 height 72
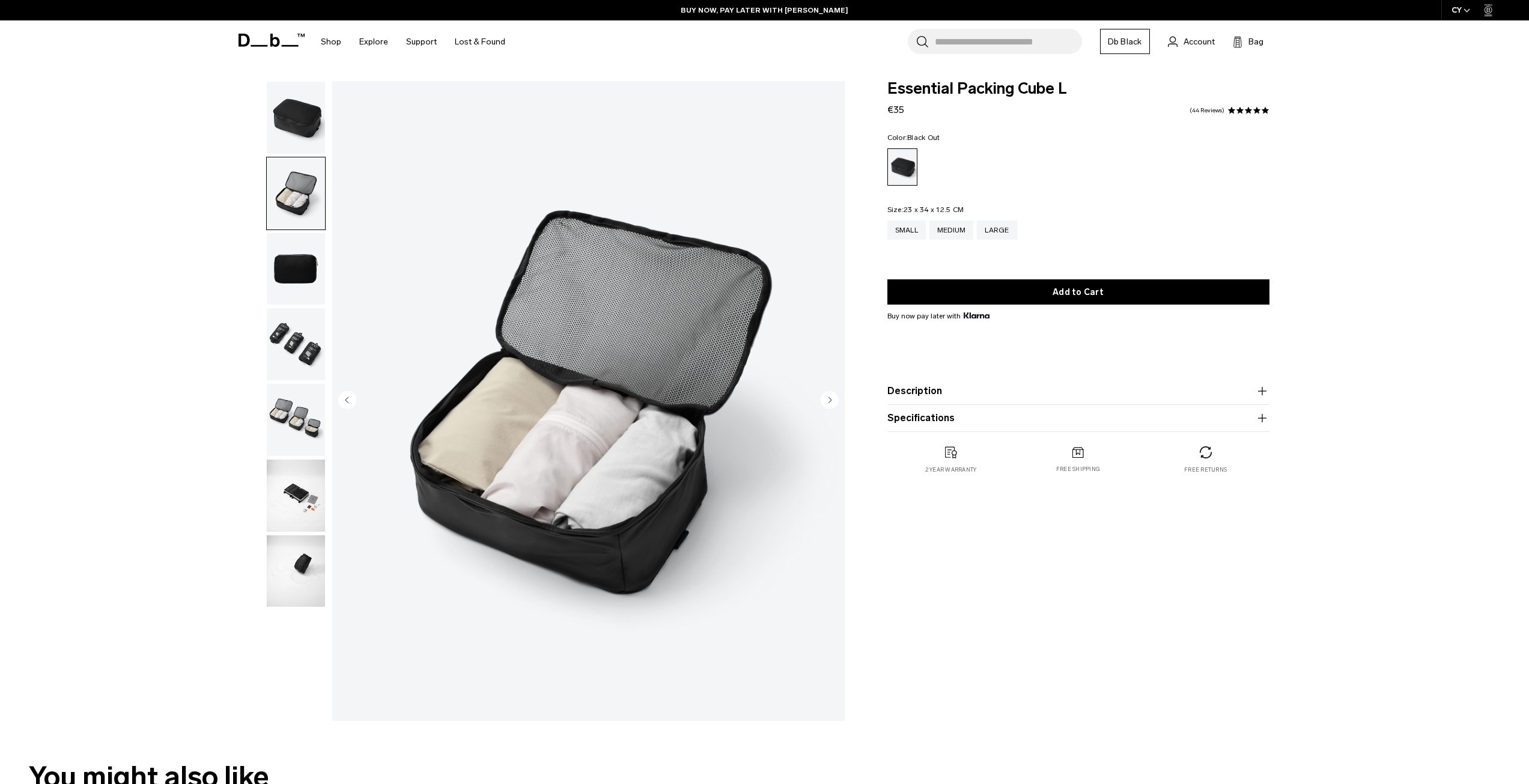
click at [296, 134] on img "button" at bounding box center [296, 117] width 59 height 72
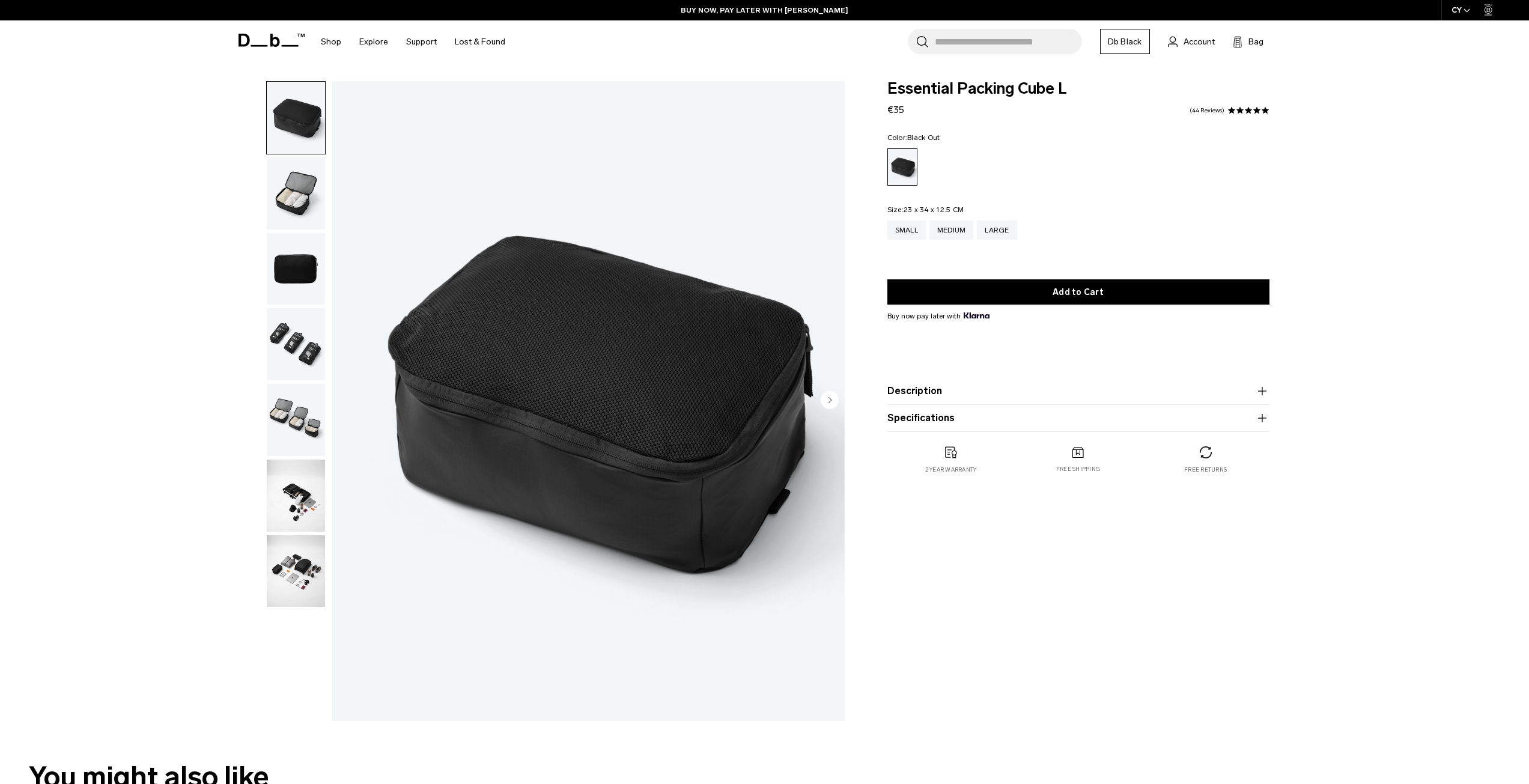
click at [292, 172] on img "button" at bounding box center [296, 193] width 59 height 72
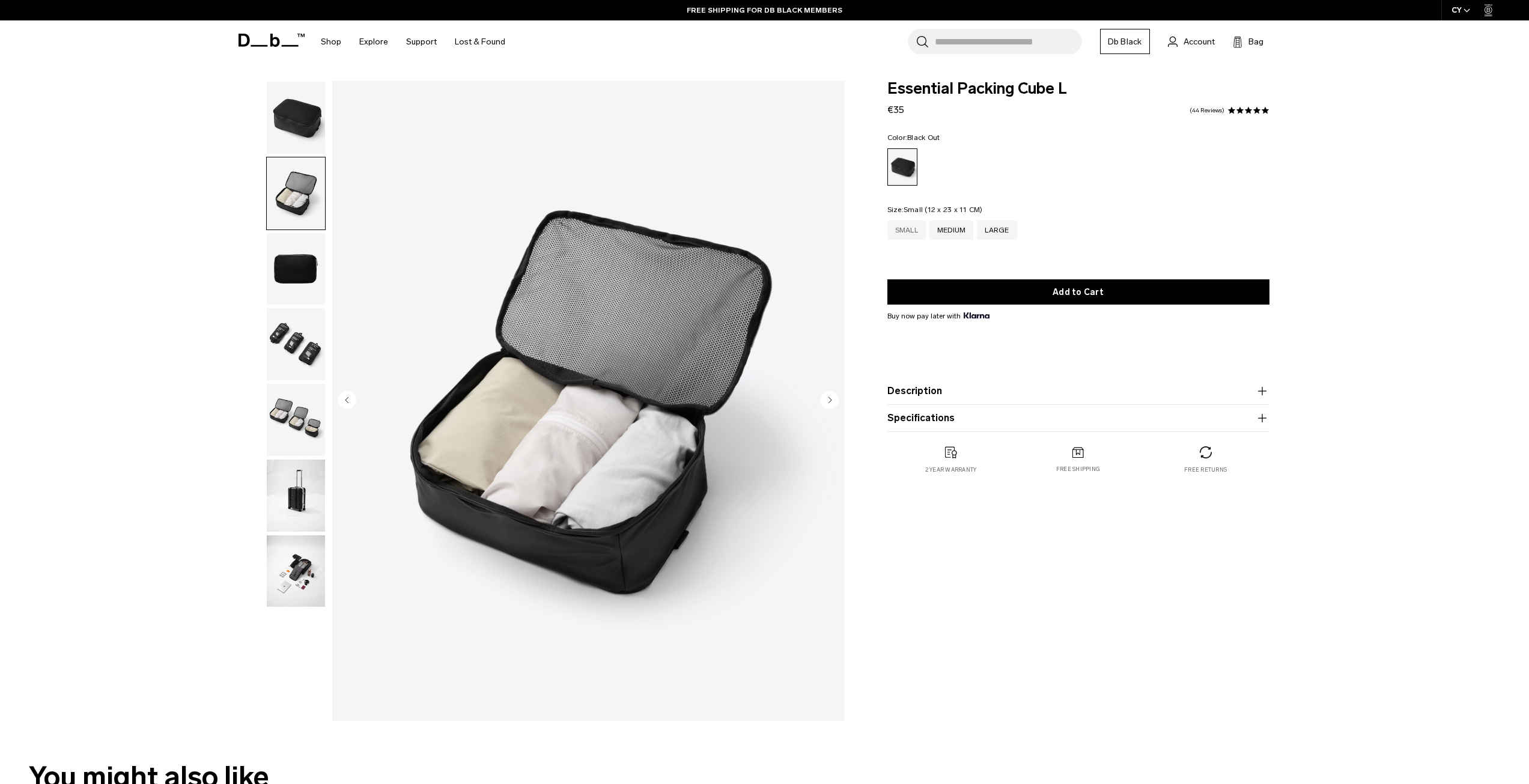
click at [905, 233] on div "Small" at bounding box center [907, 230] width 38 height 19
